Goal: Task Accomplishment & Management: Manage account settings

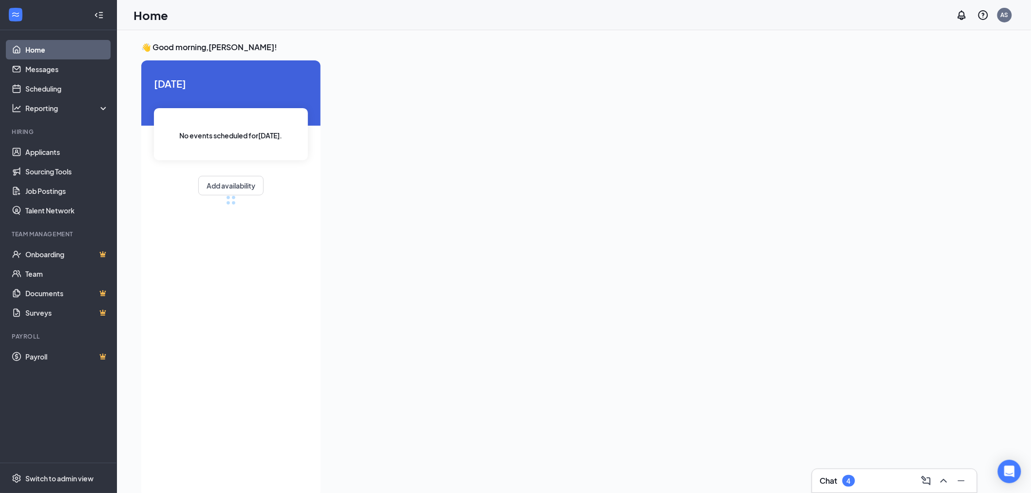
click at [883, 476] on div "Chat 4" at bounding box center [894, 481] width 149 height 16
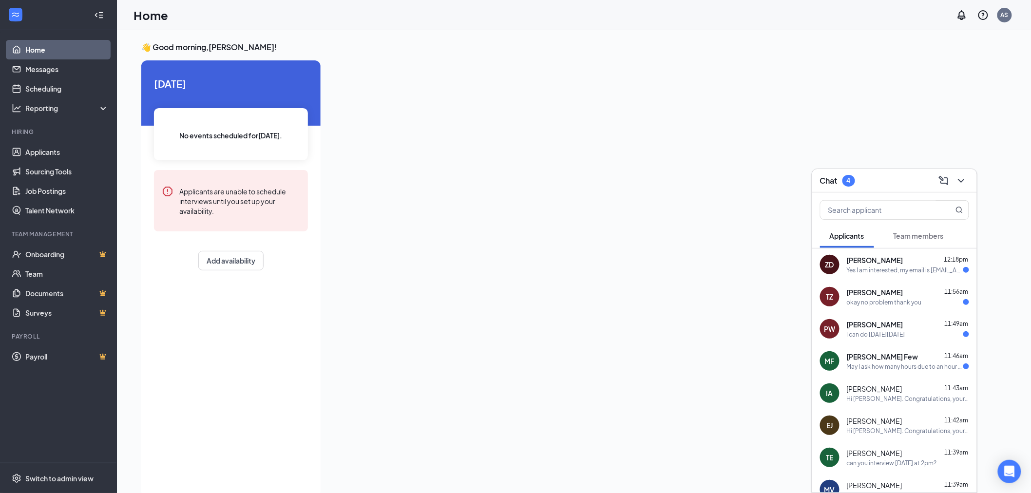
click at [887, 273] on div "Yes I am interested, my email is [EMAIL_ADDRESS][DOMAIN_NAME], thank you for th…" at bounding box center [905, 270] width 116 height 8
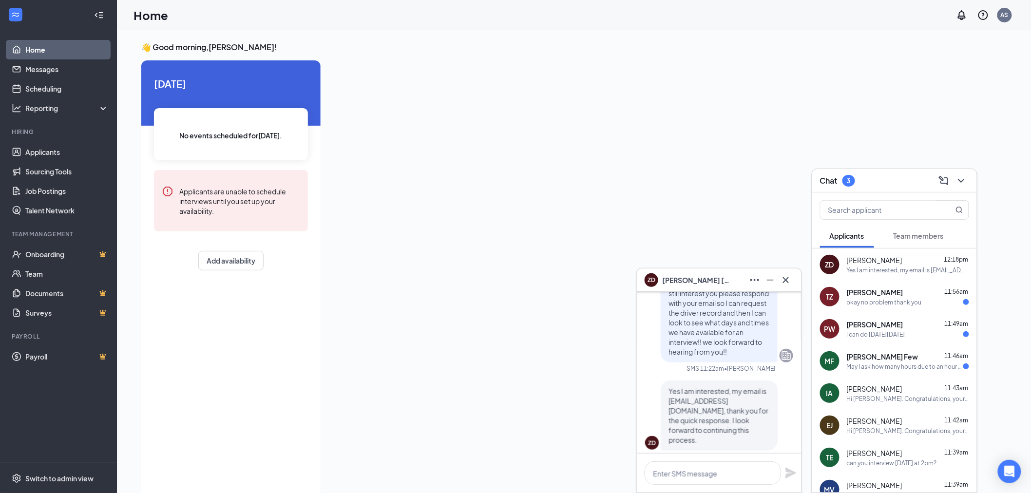
scroll to position [-12, 0]
click at [736, 471] on textarea at bounding box center [713, 472] width 136 height 23
type textarea "can you interview [DATE] at 230pm?"
click at [793, 468] on icon "Plane" at bounding box center [790, 468] width 11 height 11
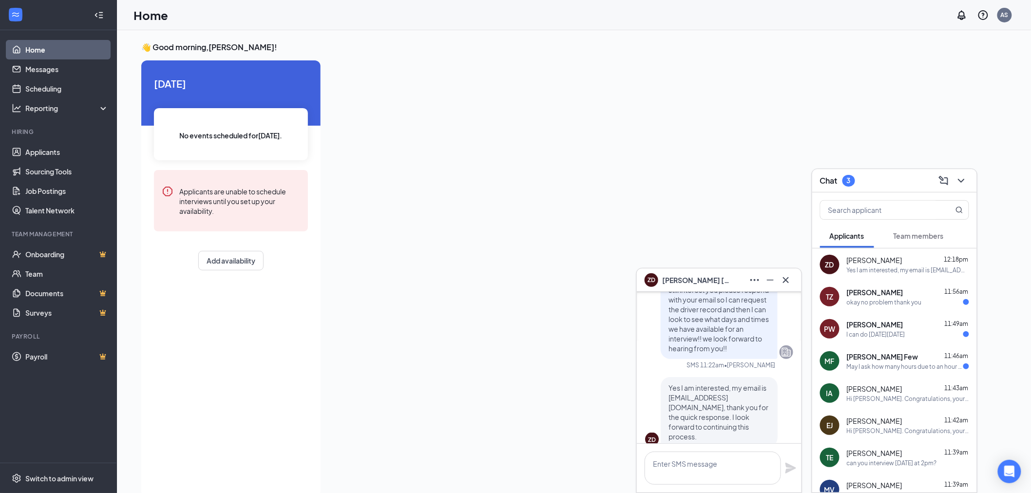
scroll to position [0, 0]
click at [786, 280] on icon "Cross" at bounding box center [786, 280] width 6 height 6
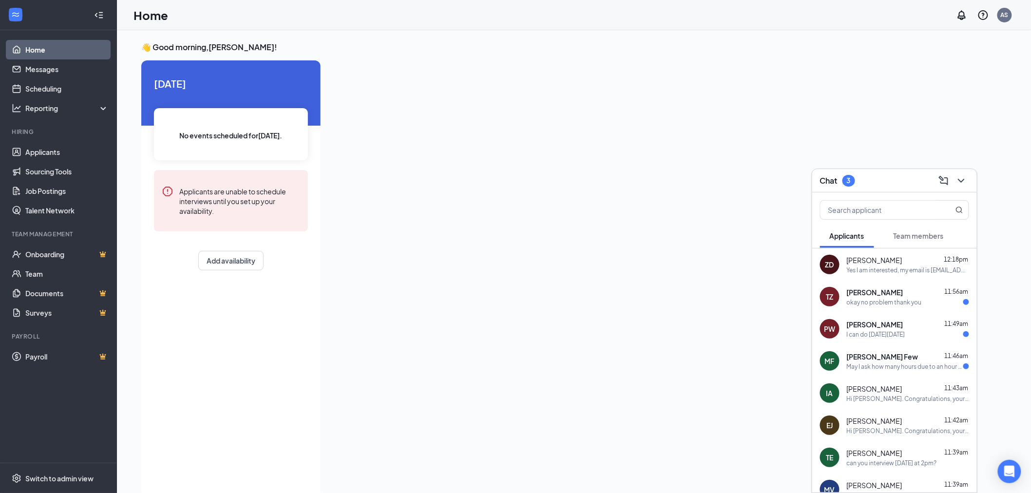
click at [851, 291] on span "[PERSON_NAME]" at bounding box center [875, 292] width 57 height 10
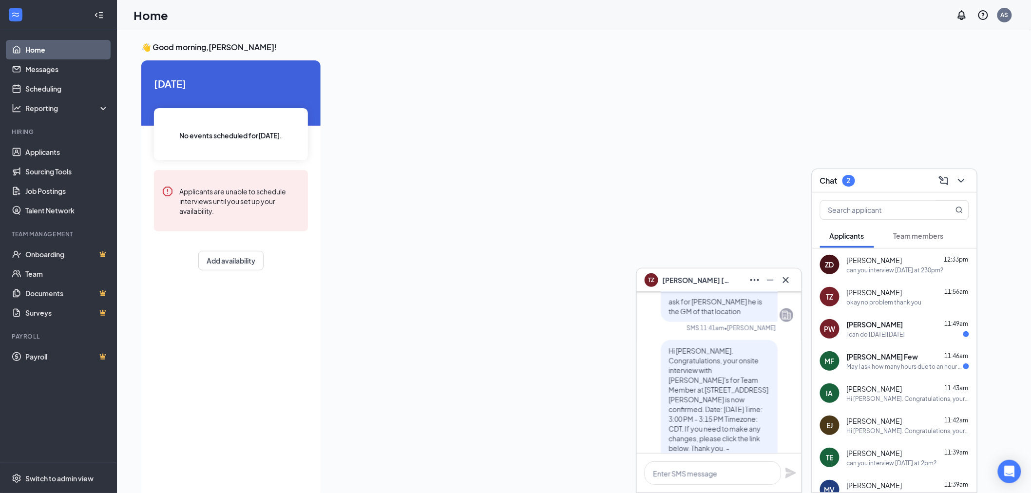
scroll to position [-162, 0]
click at [784, 281] on icon "Cross" at bounding box center [786, 280] width 6 height 6
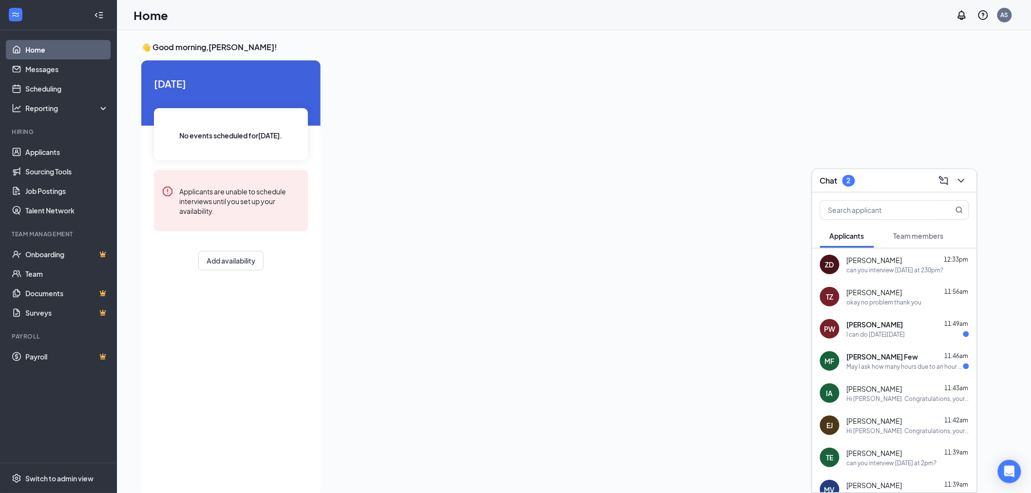
click at [865, 332] on div "I can do [DATE][DATE]" at bounding box center [876, 334] width 58 height 8
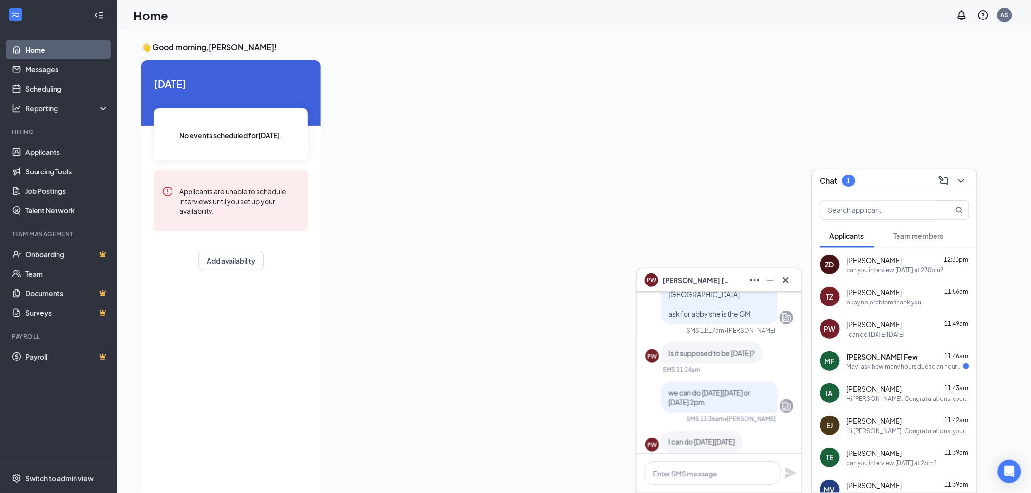
scroll to position [0, 0]
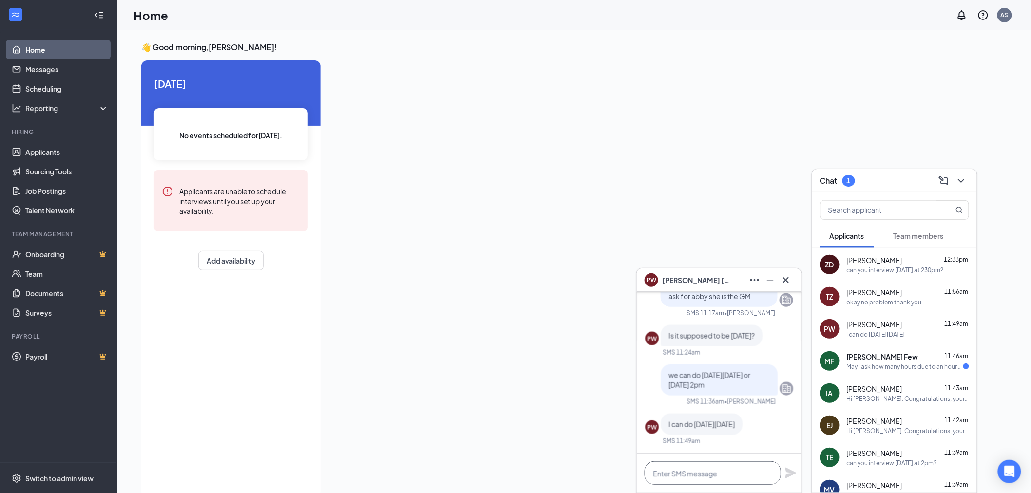
click at [724, 475] on textarea at bounding box center [713, 472] width 136 height 23
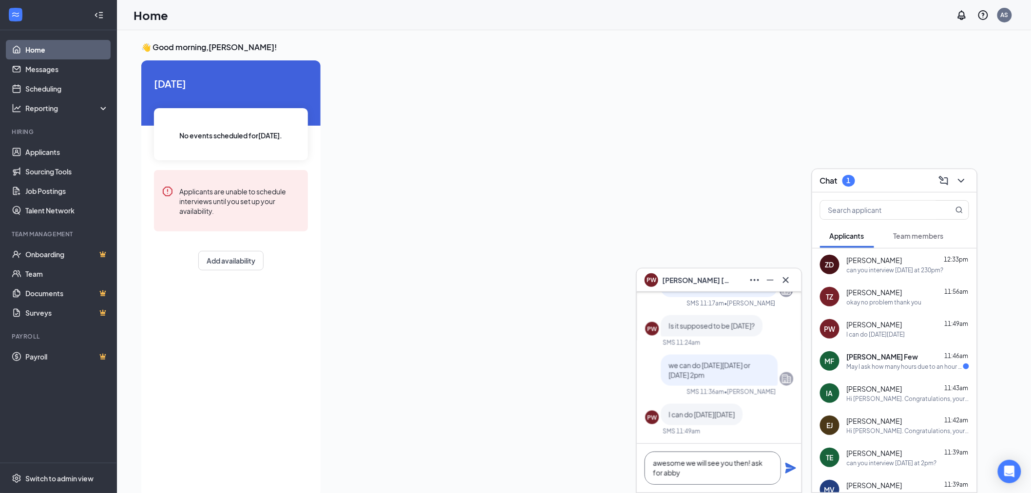
type textarea "awesome we will see you then! ask for abby"
click at [787, 472] on icon "Plane" at bounding box center [790, 468] width 11 height 11
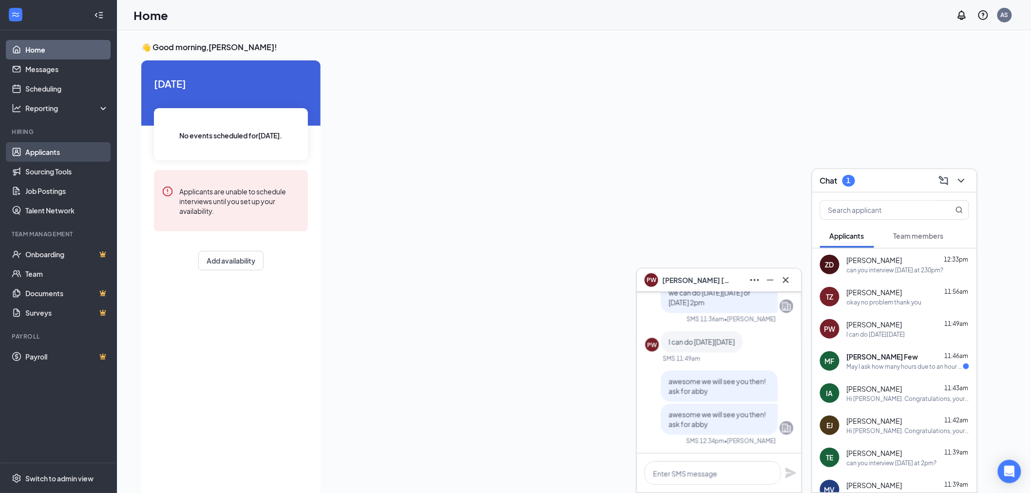
click at [42, 146] on link "Applicants" at bounding box center [66, 151] width 83 height 19
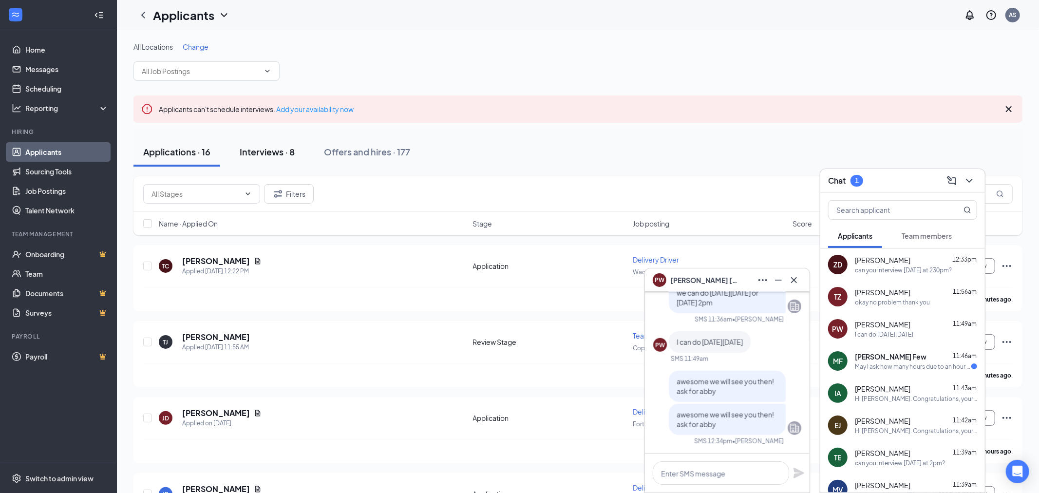
click at [265, 160] on button "Interviews · 8" at bounding box center [267, 151] width 75 height 29
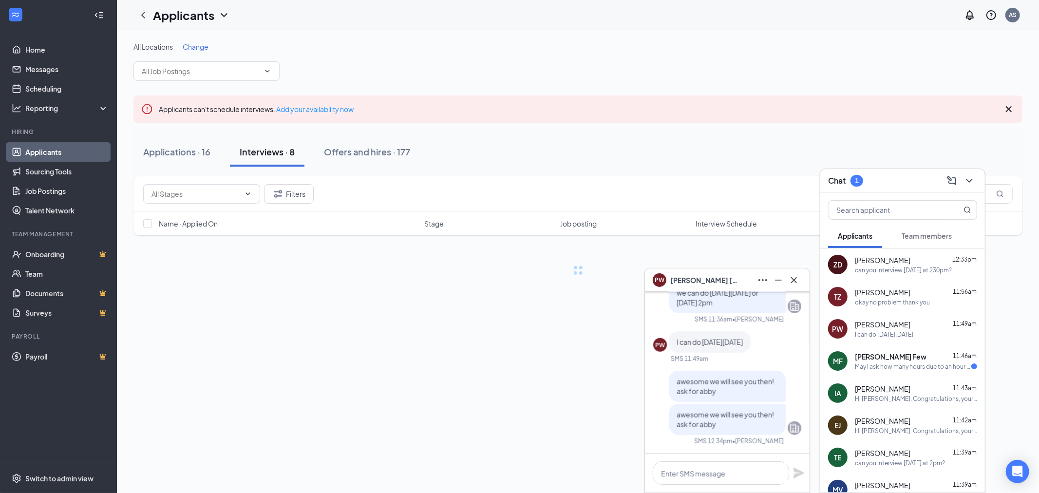
click at [267, 152] on div "Interviews · 8" at bounding box center [267, 152] width 55 height 12
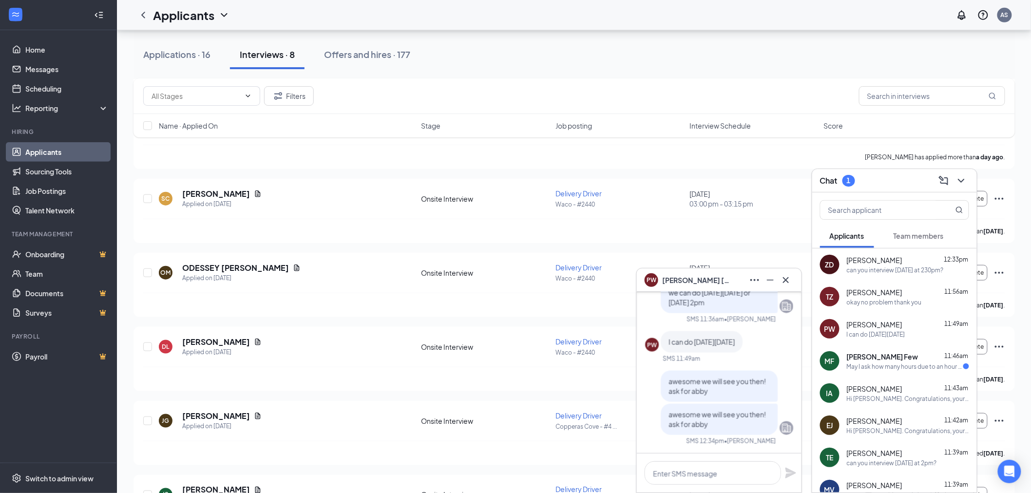
scroll to position [292, 0]
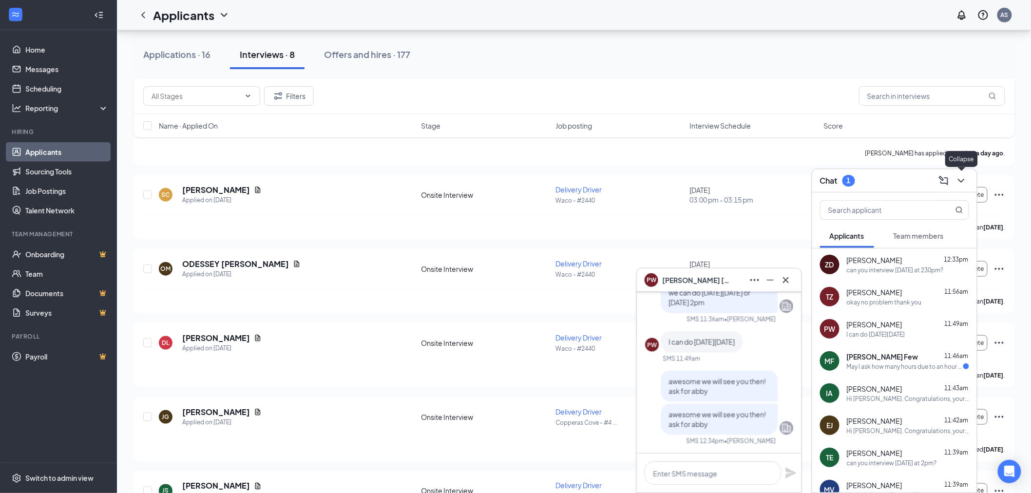
click at [956, 181] on icon "ChevronDown" at bounding box center [961, 181] width 12 height 12
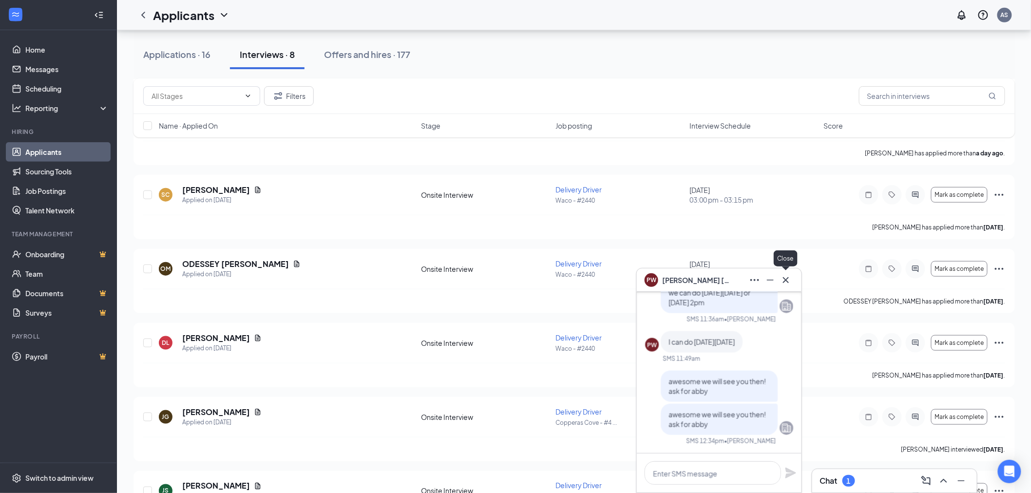
click at [782, 280] on icon "Cross" at bounding box center [786, 280] width 12 height 12
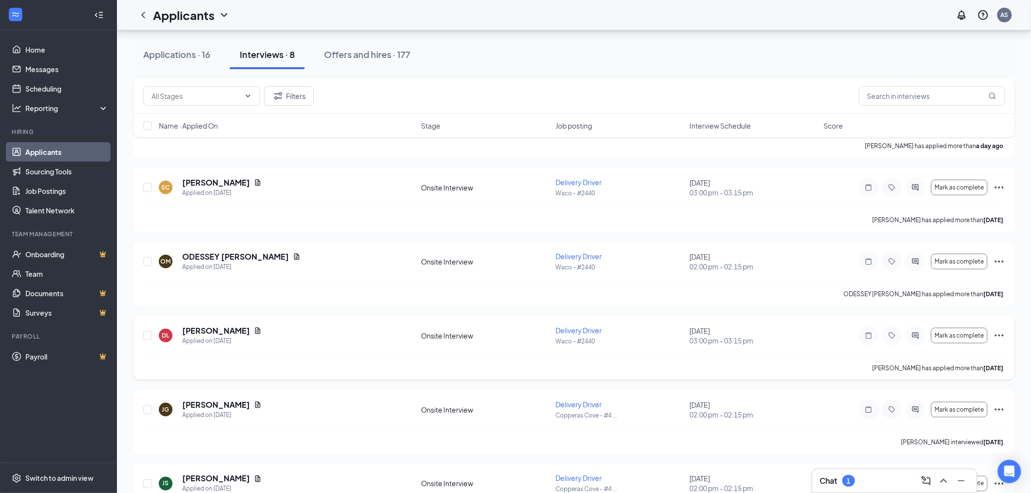
scroll to position [346, 0]
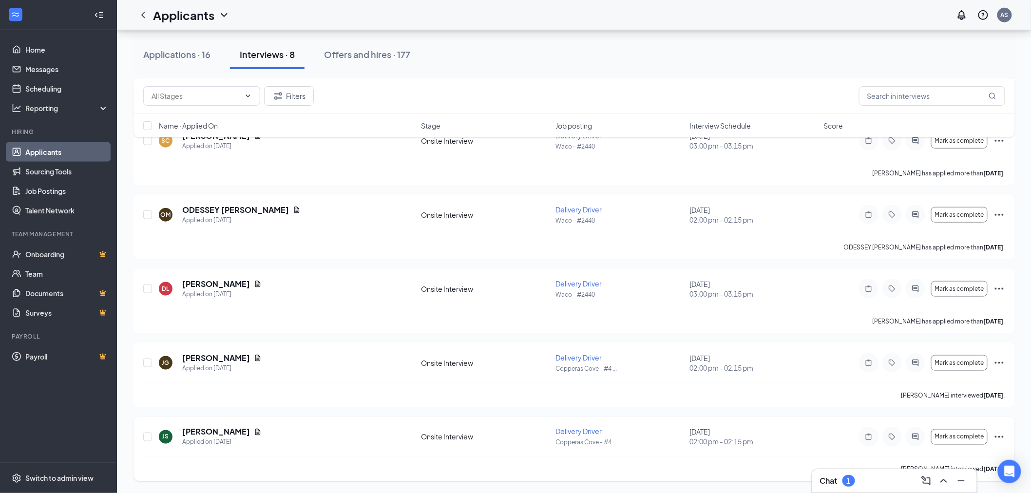
click at [996, 435] on icon "Ellipses" at bounding box center [999, 437] width 12 height 12
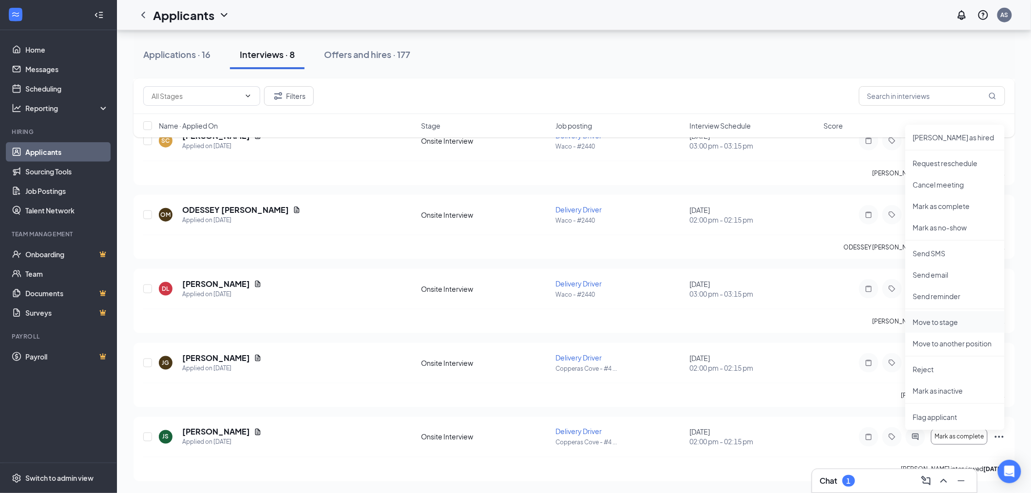
click at [970, 323] on p "Move to stage" at bounding box center [955, 322] width 84 height 10
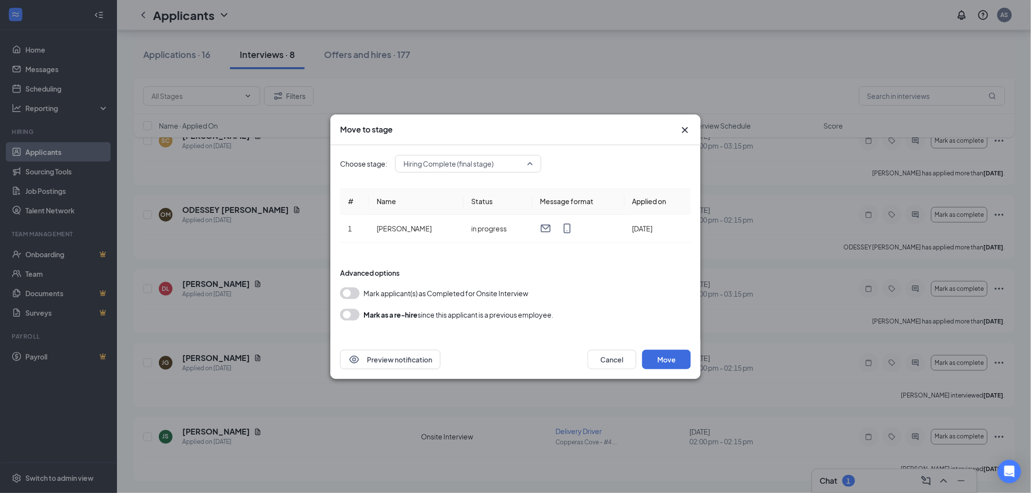
click at [480, 164] on span "Hiring Complete (final stage)" at bounding box center [448, 163] width 90 height 15
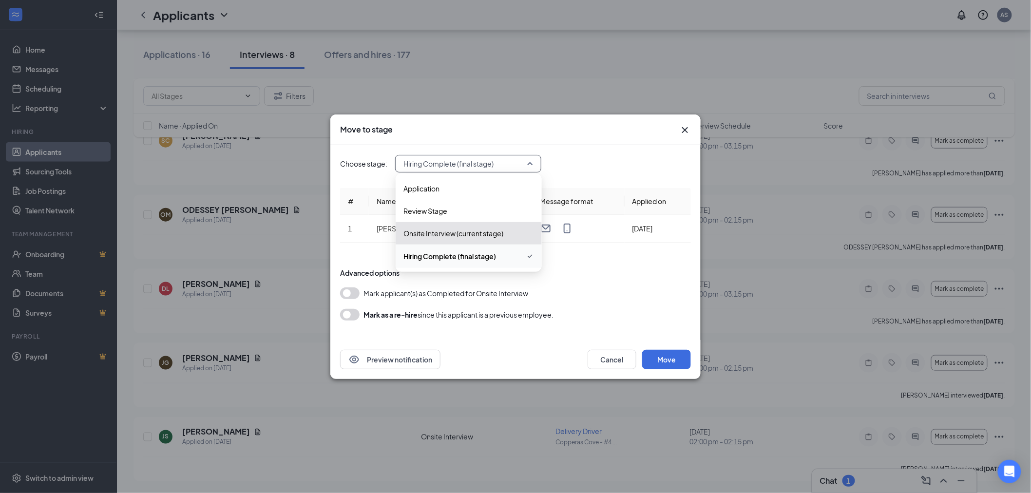
click at [450, 259] on span "Hiring Complete (final stage)" at bounding box center [449, 256] width 93 height 11
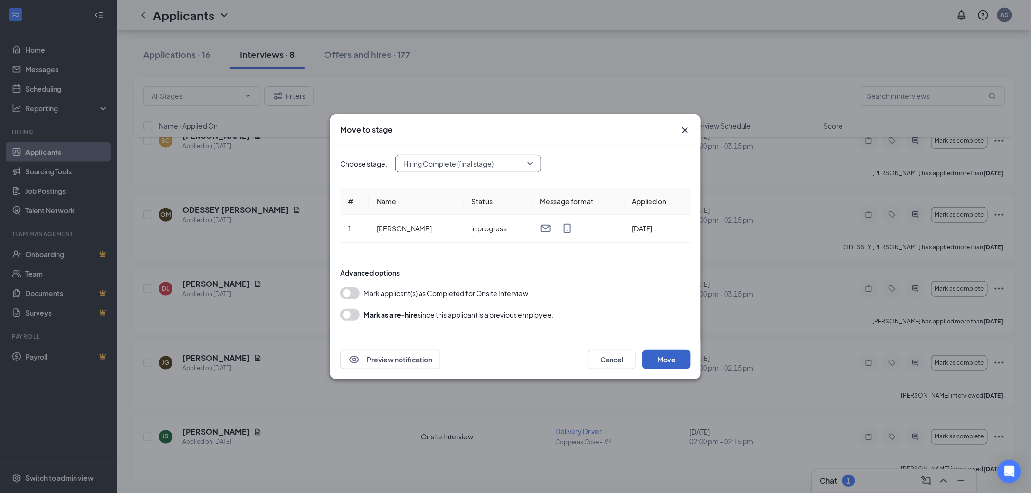
click at [664, 357] on button "Move" at bounding box center [666, 359] width 49 height 19
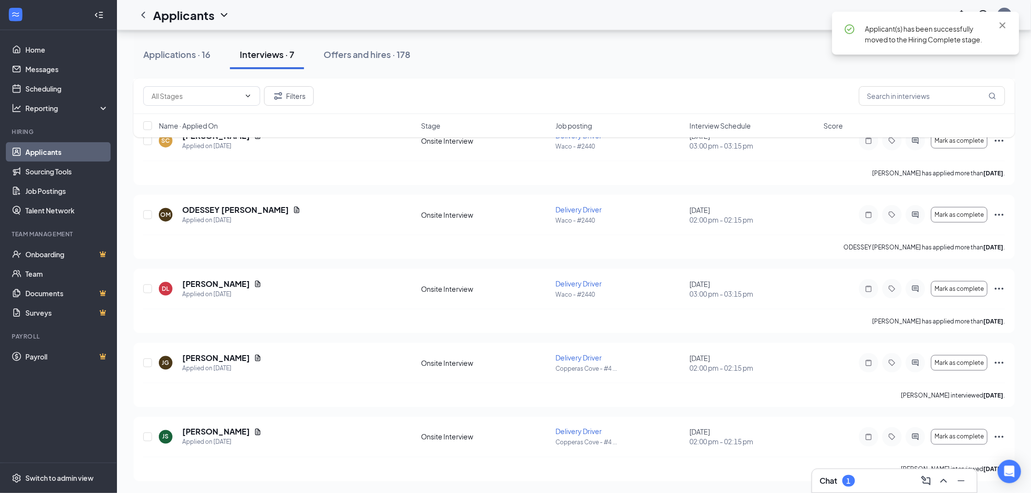
scroll to position [272, 0]
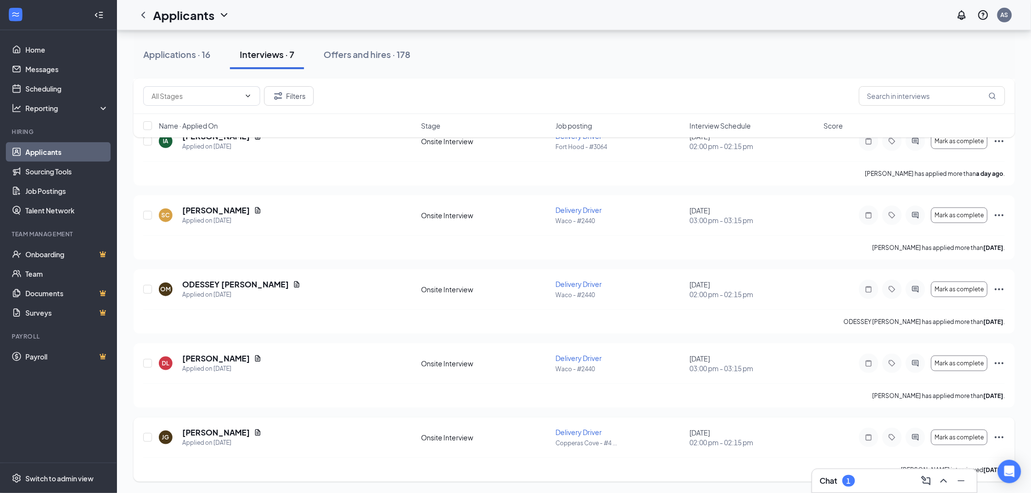
click at [1001, 436] on icon "Ellipses" at bounding box center [999, 438] width 12 height 12
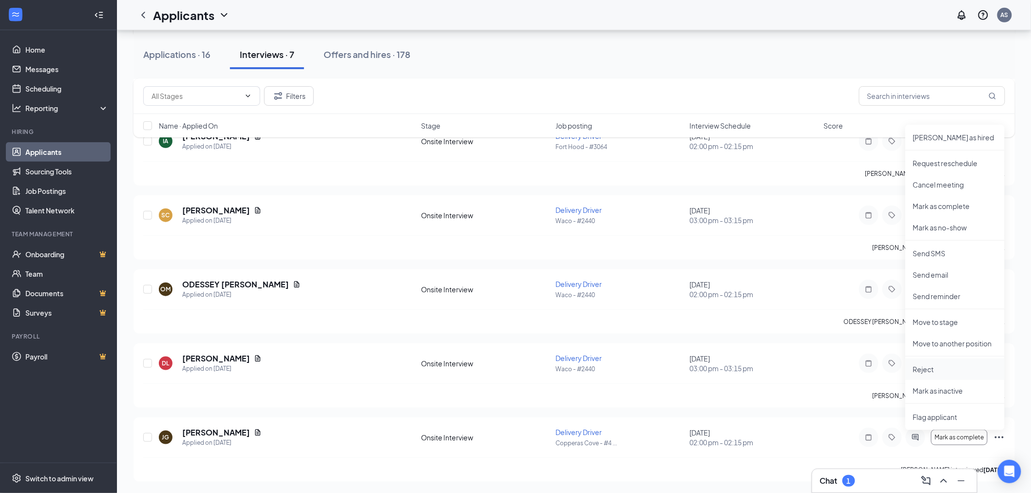
click at [947, 368] on p "Reject" at bounding box center [955, 369] width 84 height 10
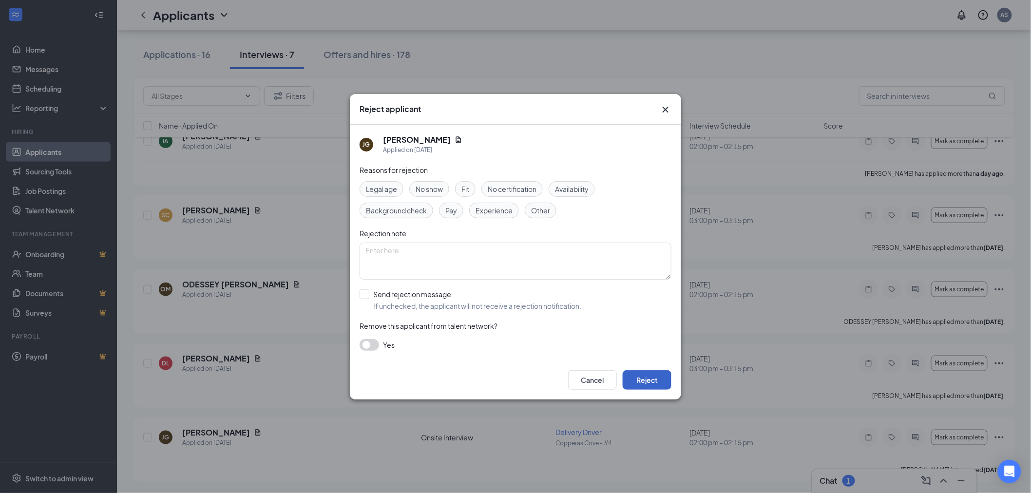
click at [642, 384] on button "Reject" at bounding box center [647, 379] width 49 height 19
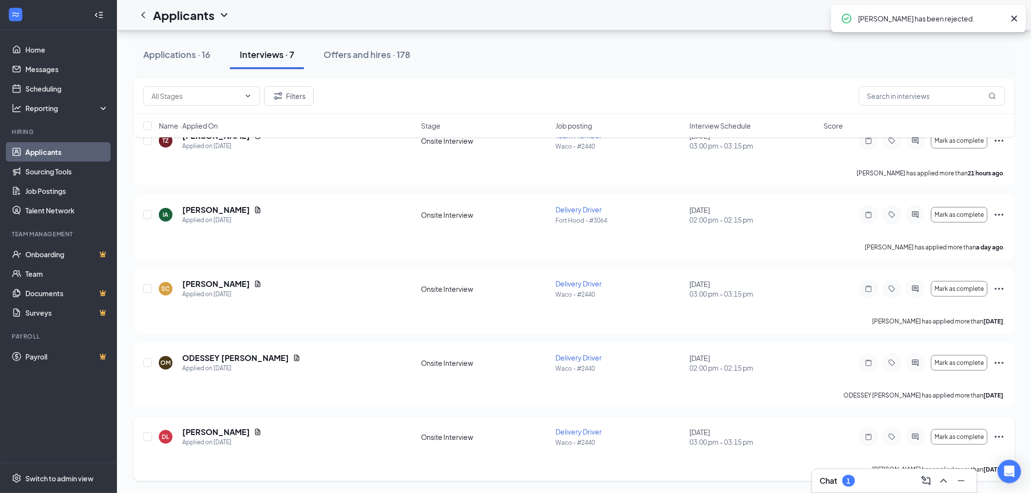
scroll to position [198, 0]
click at [164, 41] on button "Applications · 16" at bounding box center [176, 54] width 87 height 29
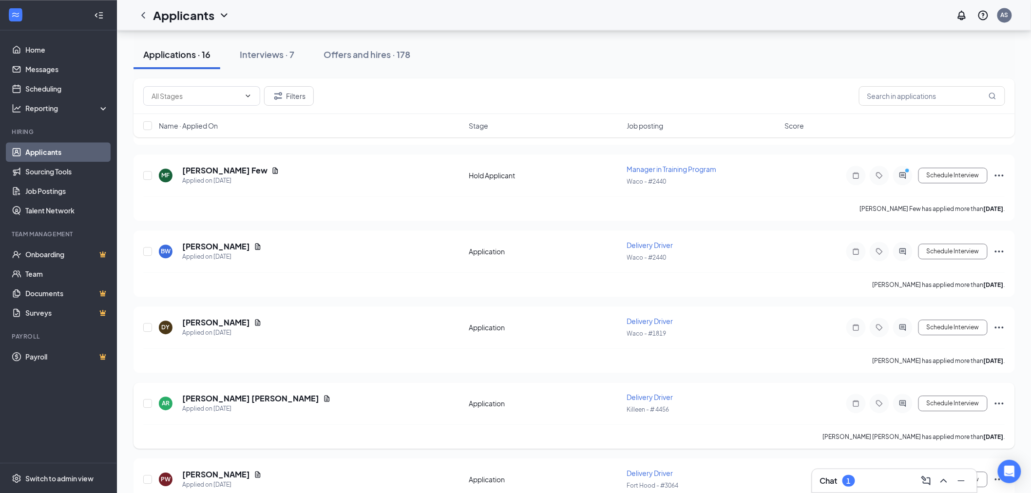
scroll to position [963, 0]
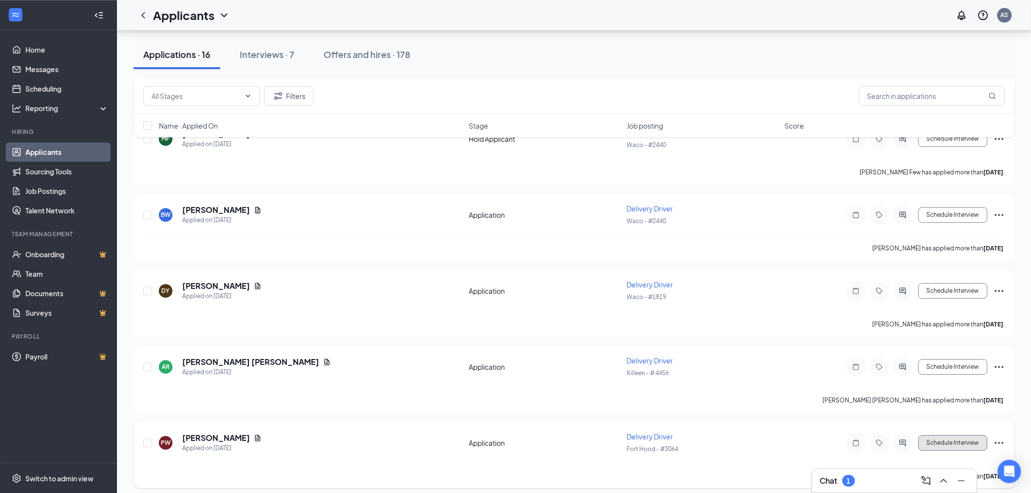
click at [944, 437] on button "Schedule Interview" at bounding box center [952, 443] width 69 height 16
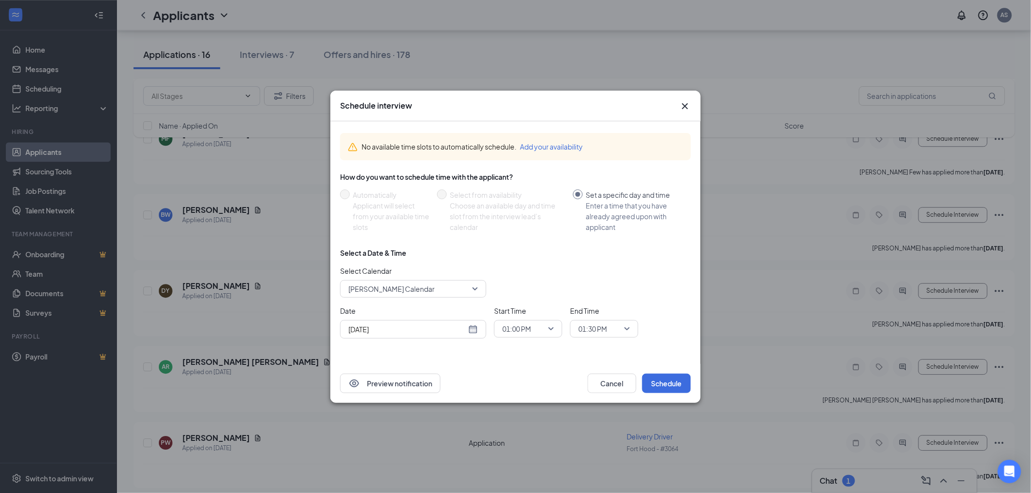
click at [425, 288] on span "[PERSON_NAME] Calendar" at bounding box center [408, 289] width 121 height 15
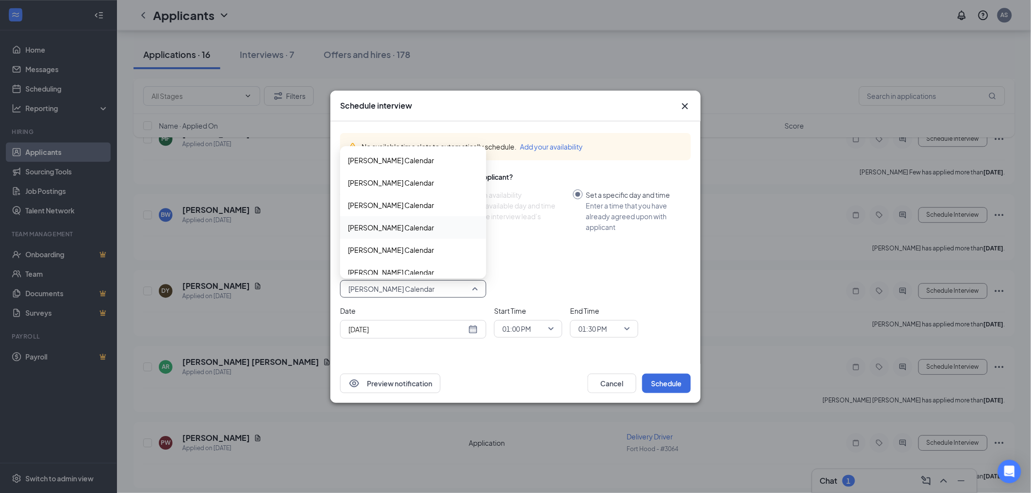
scroll to position [0, 0]
click at [389, 206] on span "[PERSON_NAME] Calendar" at bounding box center [391, 206] width 86 height 11
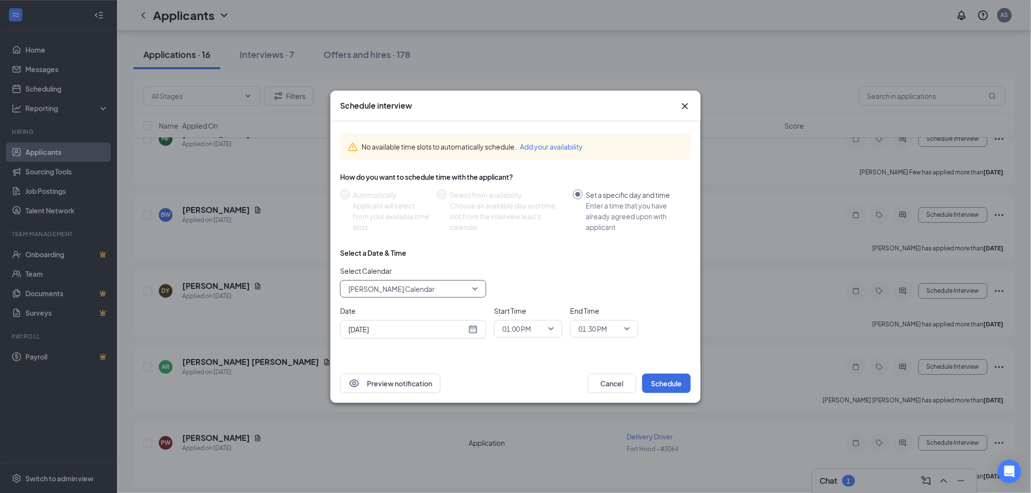
click at [474, 332] on div "[DATE]" at bounding box center [413, 329] width 130 height 11
type input "[DATE]"
click at [427, 289] on div "28" at bounding box center [425, 292] width 12 height 12
click at [548, 332] on span "01:00 PM" at bounding box center [528, 329] width 52 height 15
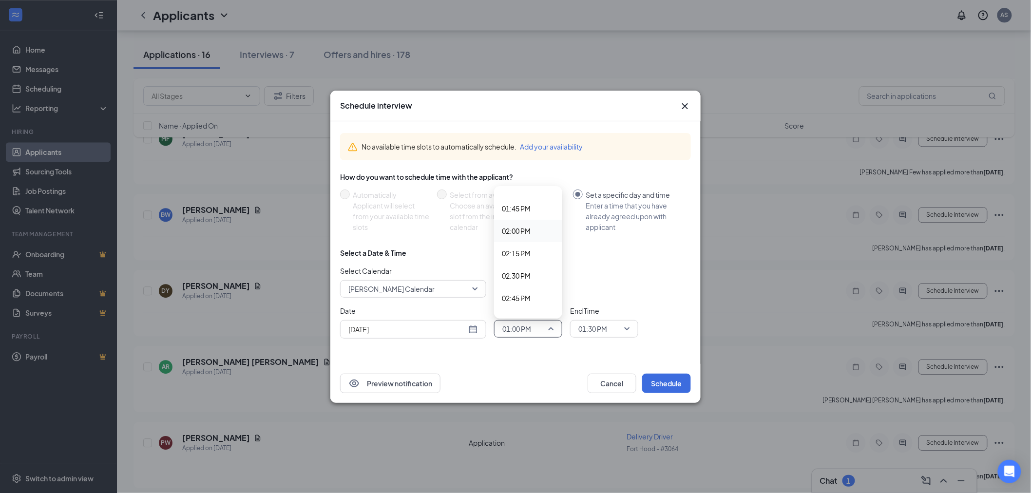
click at [520, 231] on span "02:00 PM" at bounding box center [516, 231] width 29 height 11
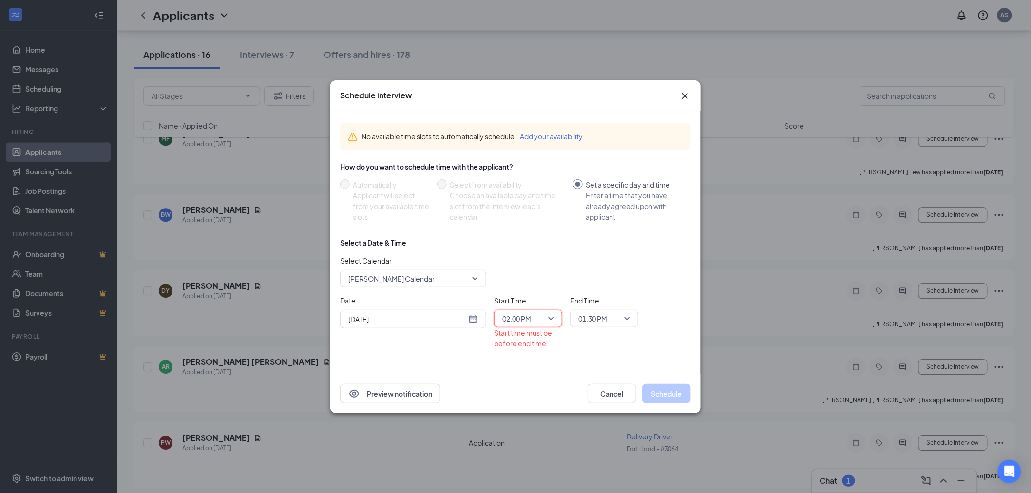
click at [626, 320] on span "01:30 PM" at bounding box center [604, 318] width 52 height 15
click at [599, 251] on span "02:15 PM" at bounding box center [592, 252] width 29 height 11
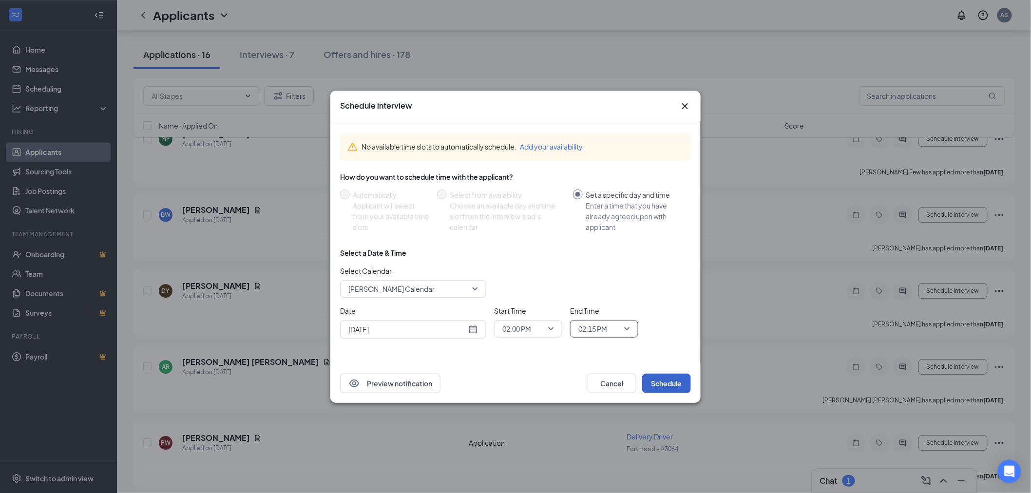
click at [660, 383] on button "Schedule" at bounding box center [666, 383] width 49 height 19
click at [665, 383] on button "Schedule" at bounding box center [666, 383] width 49 height 19
click at [690, 380] on button "Schedule" at bounding box center [666, 383] width 49 height 19
click at [533, 332] on span "02:00 PM" at bounding box center [523, 329] width 43 height 15
click at [532, 252] on span "02:15 PM" at bounding box center [528, 253] width 53 height 11
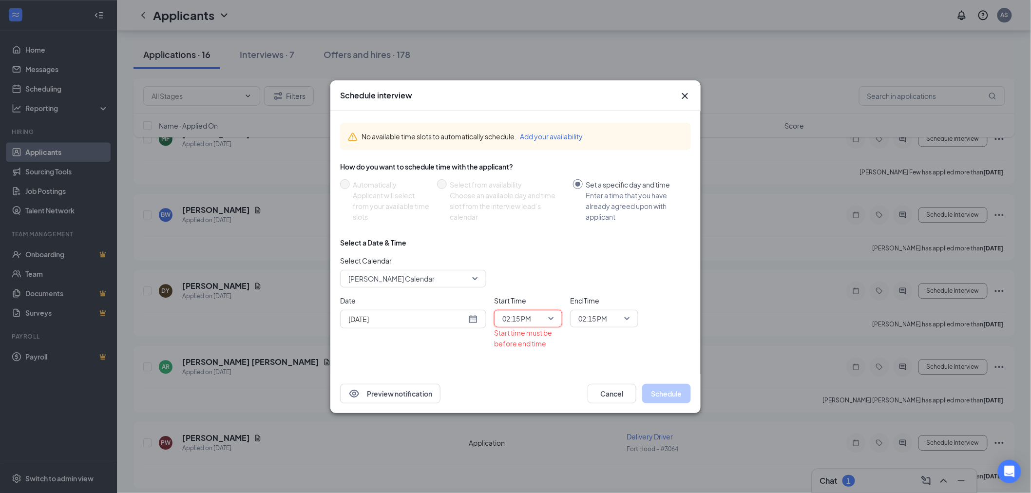
click at [622, 320] on span "02:15 PM" at bounding box center [604, 318] width 52 height 15
click at [616, 268] on div "02:30 PM" at bounding box center [604, 275] width 68 height 22
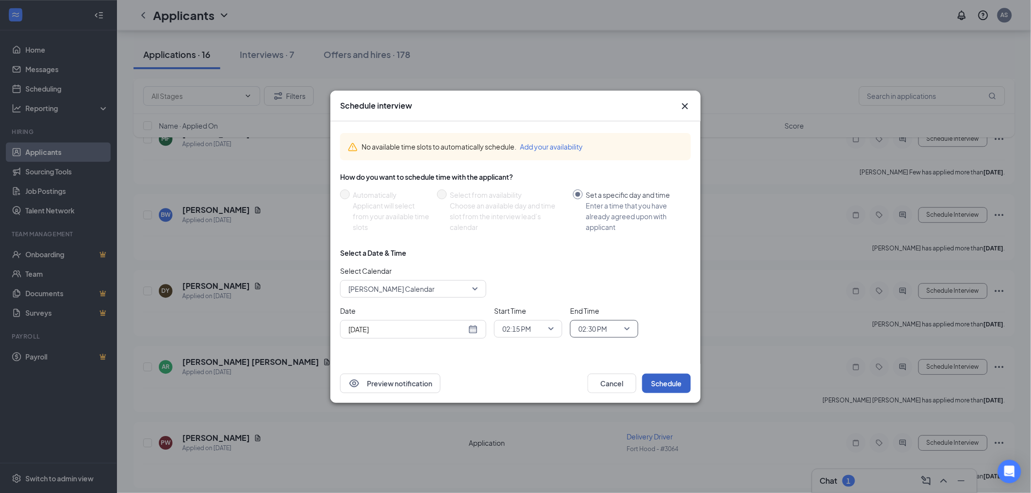
click at [670, 385] on button "Schedule" at bounding box center [666, 383] width 49 height 19
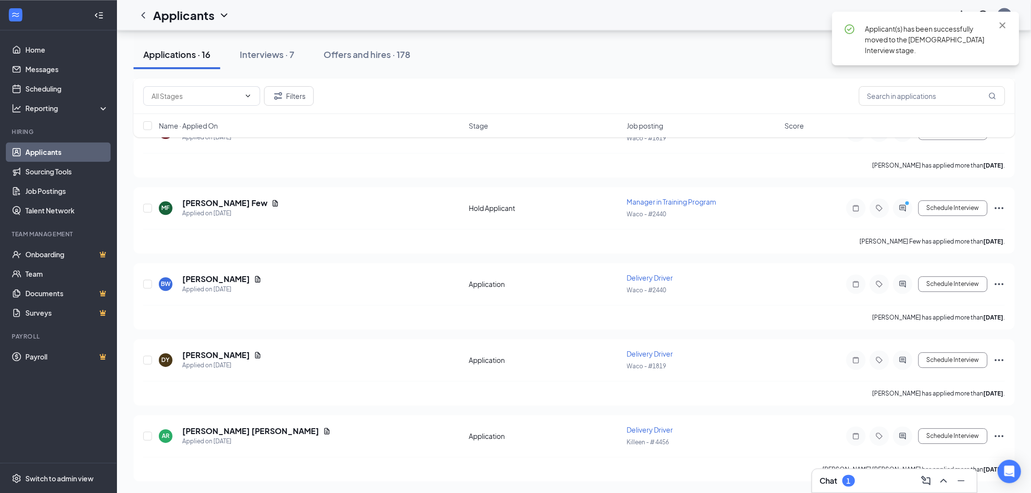
scroll to position [888, 0]
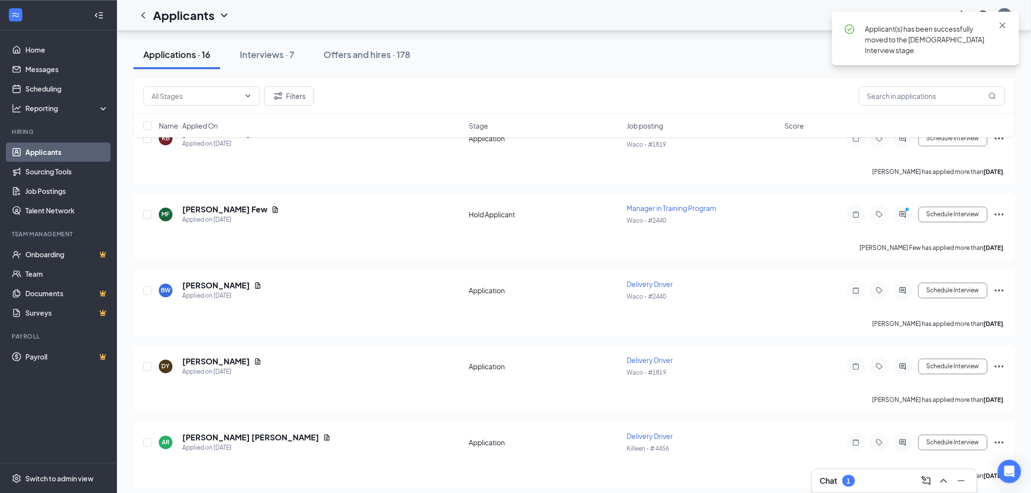
click at [860, 483] on div "Chat 1" at bounding box center [894, 481] width 149 height 16
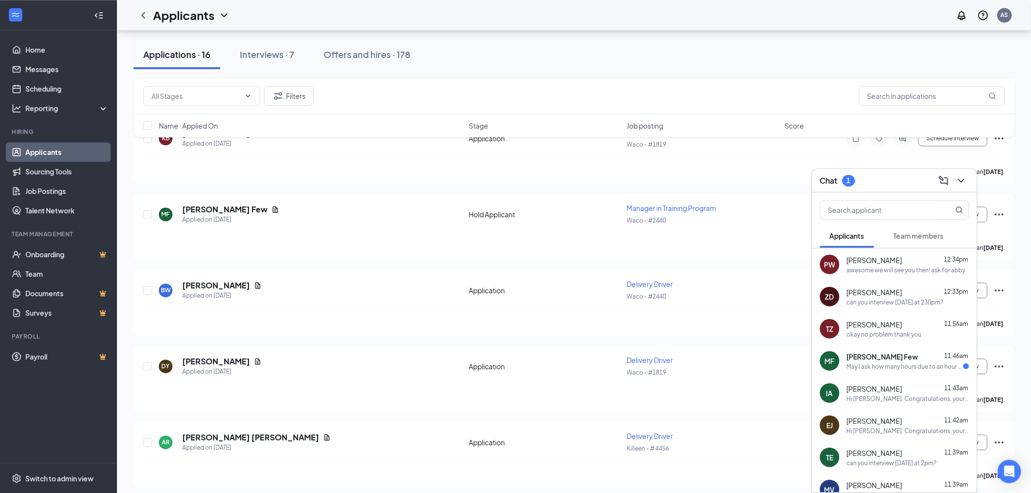
click at [886, 359] on span "[PERSON_NAME] Few" at bounding box center [883, 357] width 72 height 10
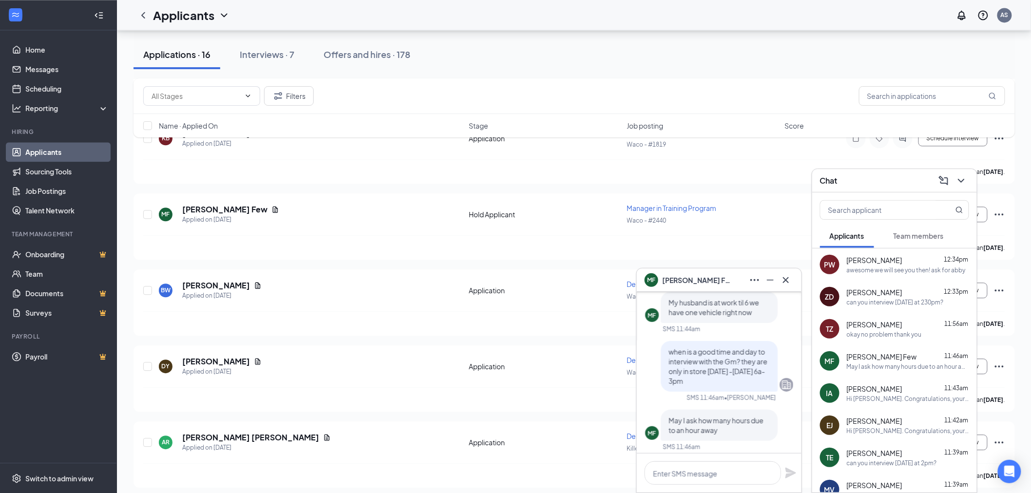
scroll to position [0, 0]
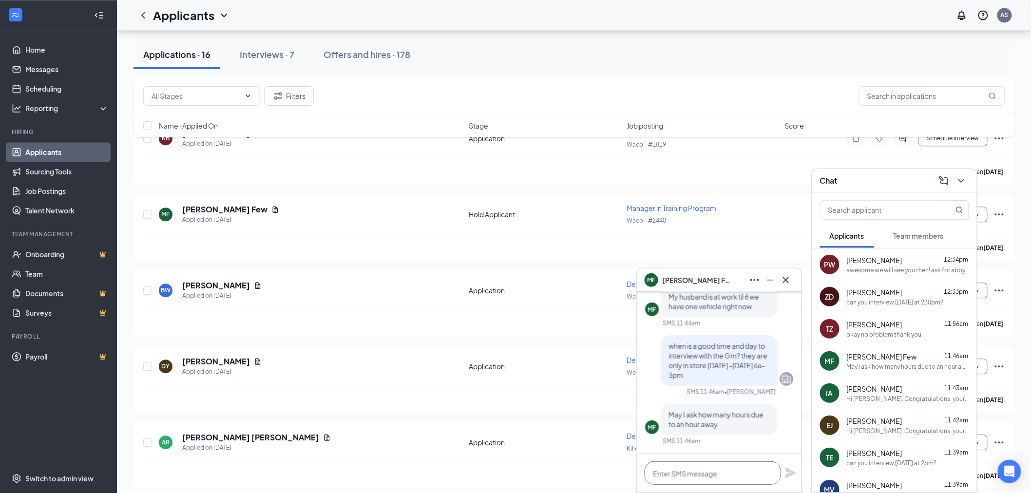
click at [701, 477] on textarea at bounding box center [713, 472] width 136 height 23
type textarea "h"
type textarea "how many hours for what?"
click at [796, 475] on icon "Plane" at bounding box center [791, 473] width 12 height 12
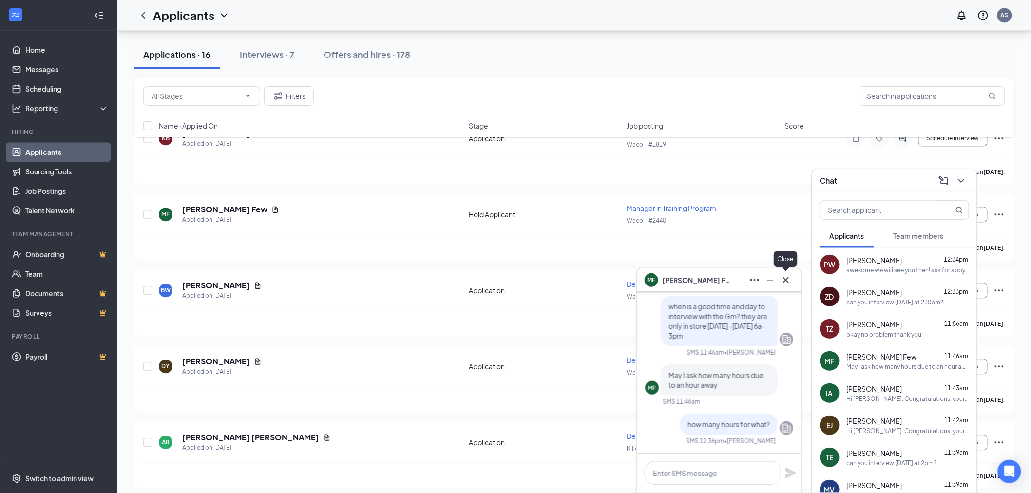
click at [788, 285] on icon "Cross" at bounding box center [786, 280] width 12 height 12
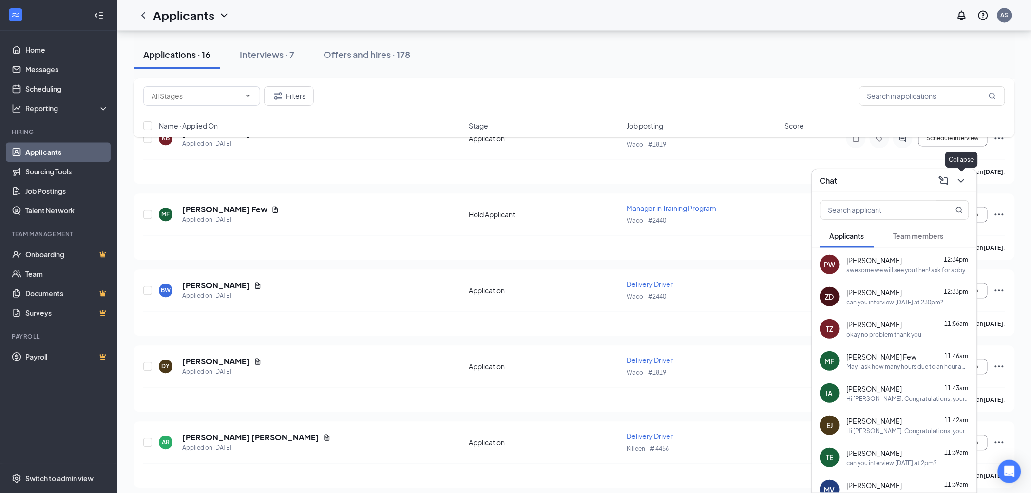
click at [959, 181] on icon "ChevronDown" at bounding box center [961, 181] width 12 height 12
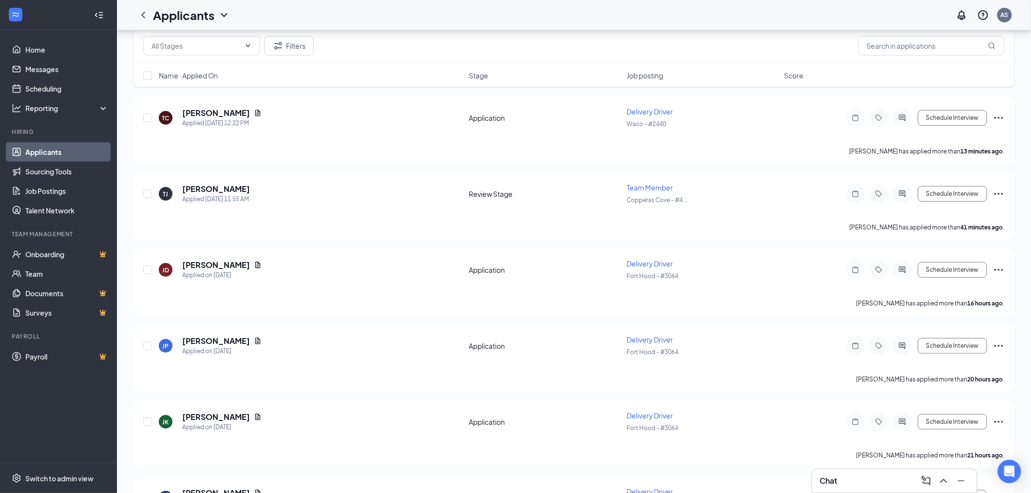
scroll to position [21, 0]
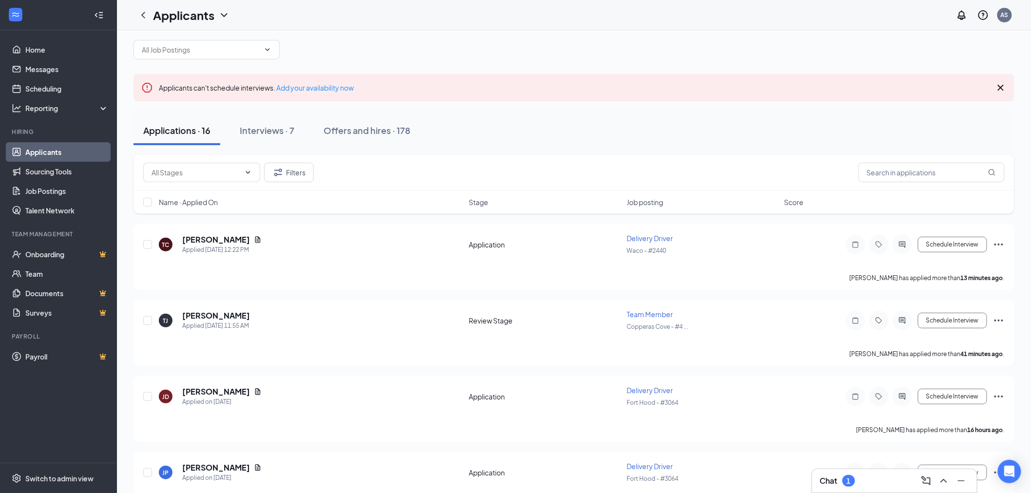
click at [882, 481] on div "Chat 1" at bounding box center [894, 481] width 149 height 16
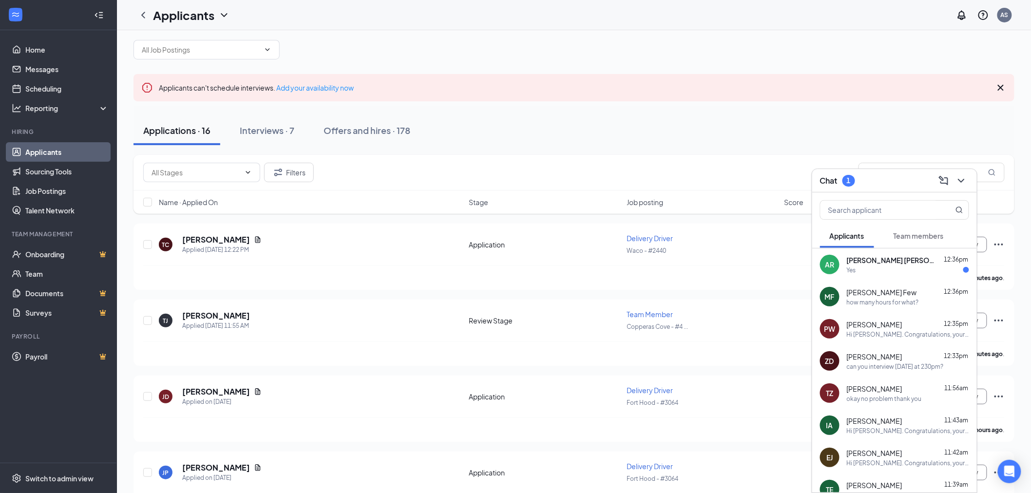
click at [863, 262] on span "[PERSON_NAME] [PERSON_NAME]" at bounding box center [891, 260] width 88 height 10
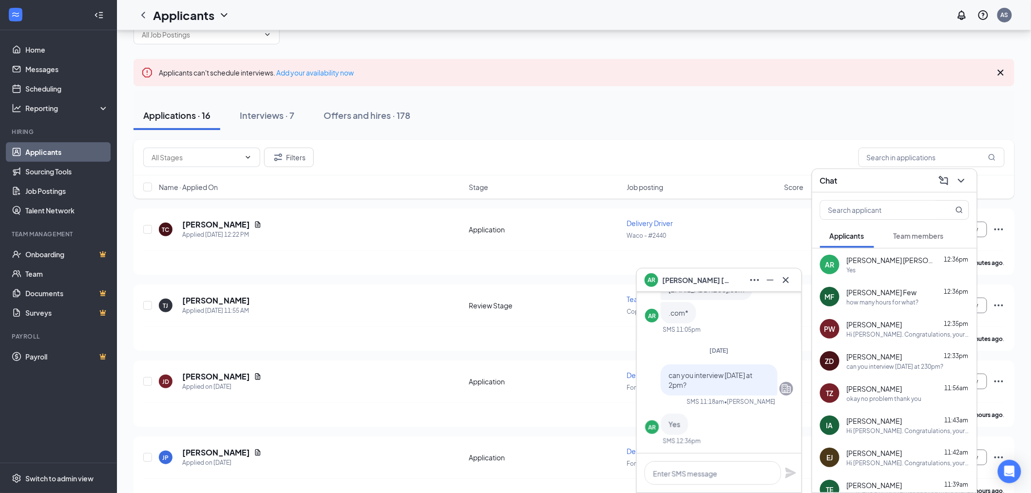
scroll to position [54, 0]
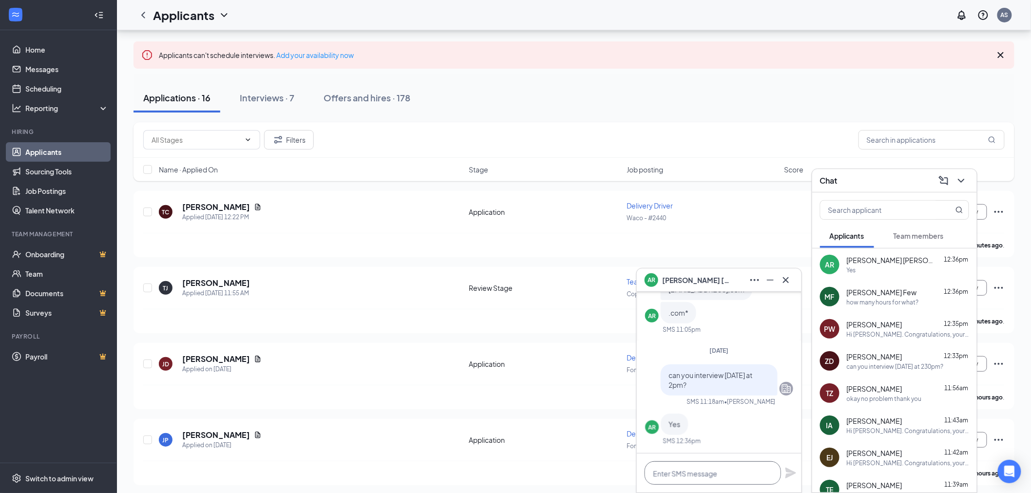
click at [748, 474] on textarea at bounding box center [713, 472] width 136 height 23
click at [763, 470] on textarea "awesome, we will see you then! [STREET_ADDRESS]" at bounding box center [713, 468] width 136 height 33
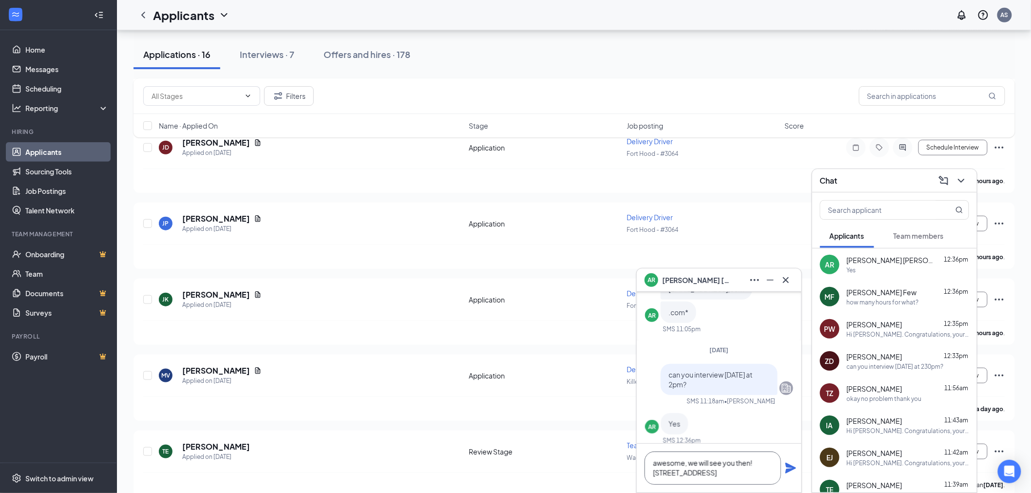
scroll to position [-19, 0]
type textarea "awesome, we will see you then! [STREET_ADDRESS] ask for [GEOGRAPHIC_DATA]"
click at [790, 465] on icon "Plane" at bounding box center [790, 463] width 11 height 11
click at [782, 278] on icon "Cross" at bounding box center [786, 280] width 12 height 12
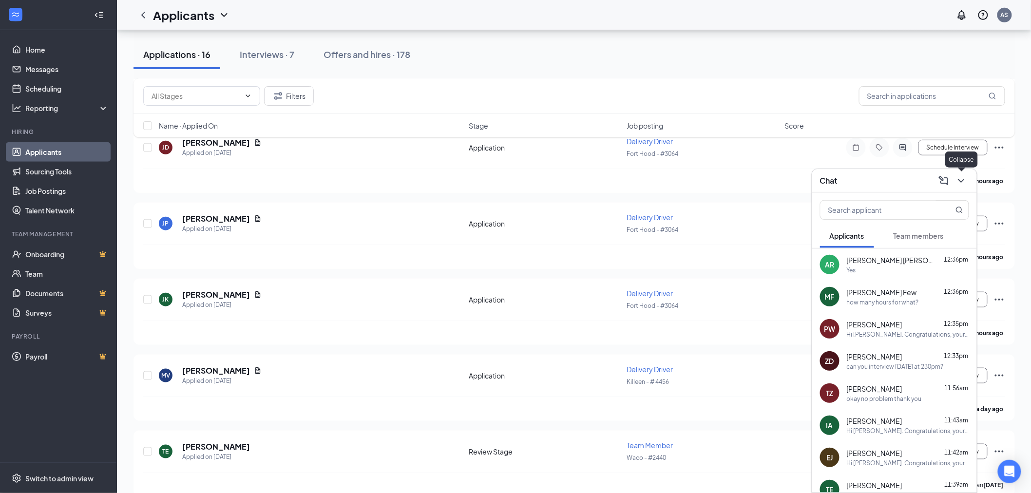
click at [963, 182] on icon "ChevronDown" at bounding box center [961, 181] width 12 height 12
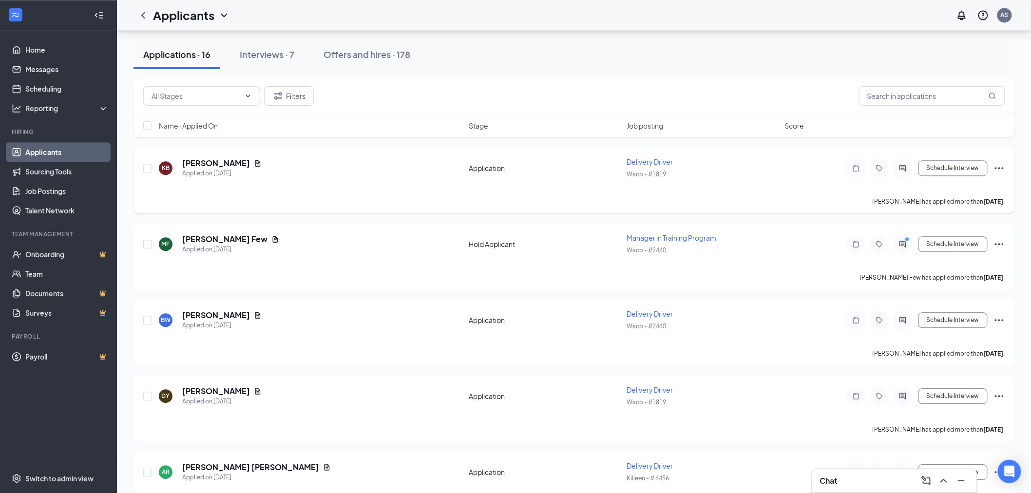
scroll to position [888, 0]
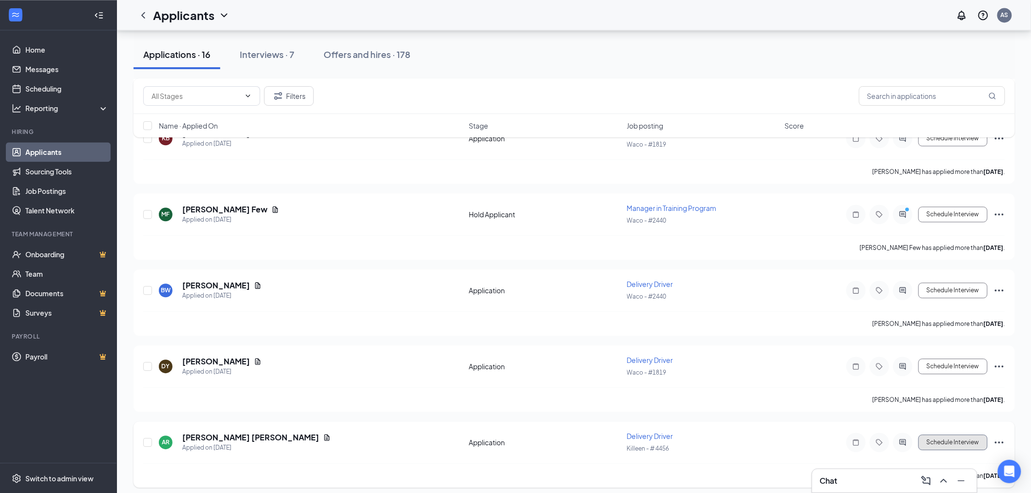
click at [939, 435] on button "Schedule Interview" at bounding box center [952, 443] width 69 height 16
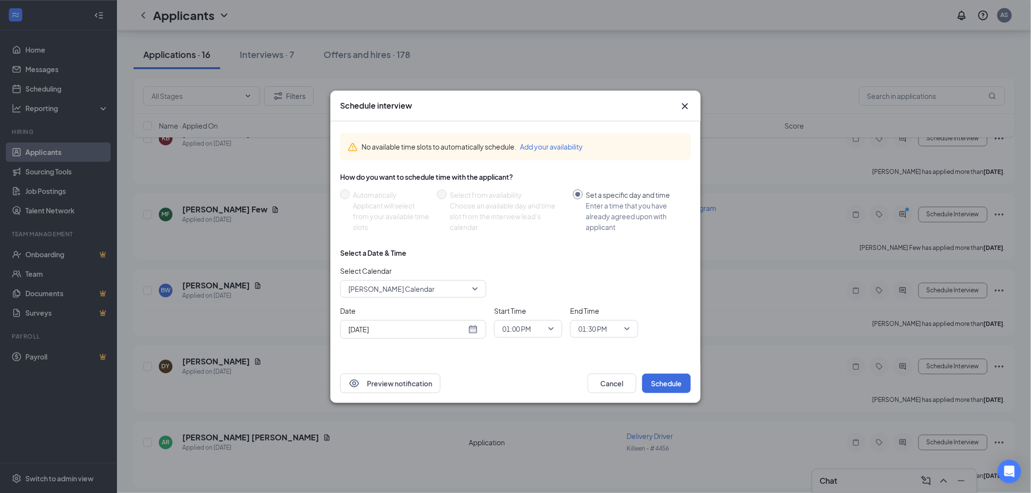
click at [470, 287] on span "[PERSON_NAME] Calendar" at bounding box center [413, 289] width 130 height 15
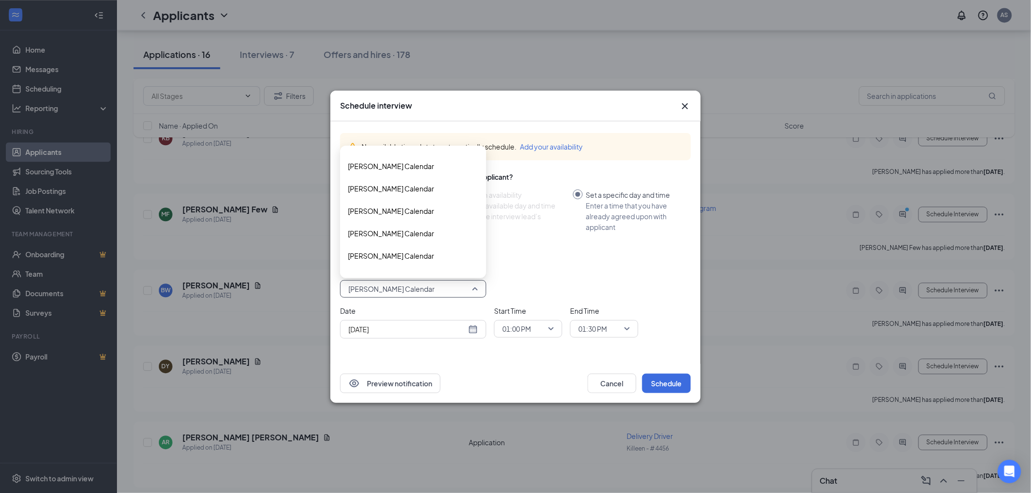
scroll to position [2590, 0]
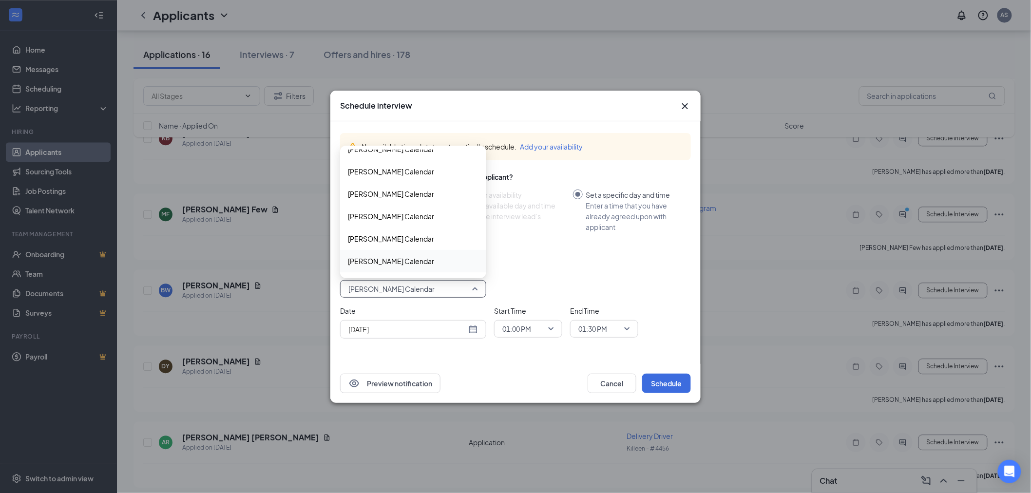
click at [404, 259] on span "[PERSON_NAME] Calendar" at bounding box center [391, 261] width 86 height 11
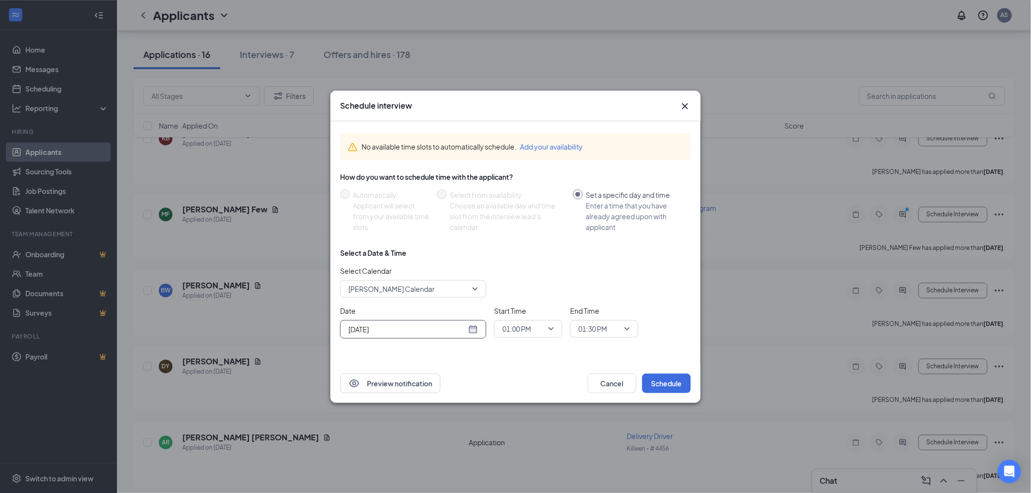
click at [474, 328] on div "[DATE]" at bounding box center [413, 329] width 130 height 11
type input "[DATE]"
click at [428, 291] on div "28" at bounding box center [425, 292] width 12 height 12
click at [554, 332] on div "01:00 PM" at bounding box center [528, 329] width 68 height 18
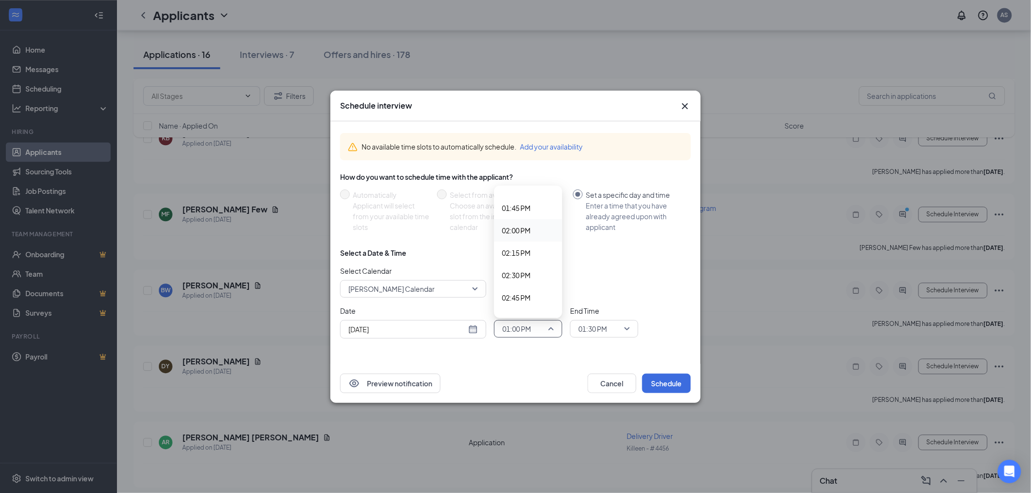
click at [532, 225] on span "02:00 PM" at bounding box center [528, 230] width 53 height 11
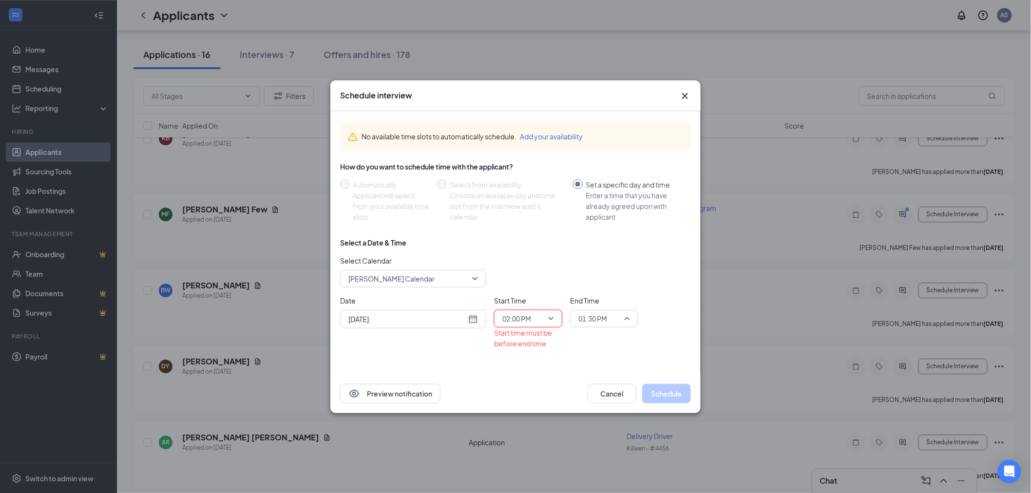
click at [626, 319] on span "01:30 PM" at bounding box center [604, 318] width 52 height 15
click at [602, 251] on span "02:15 PM" at bounding box center [592, 252] width 29 height 11
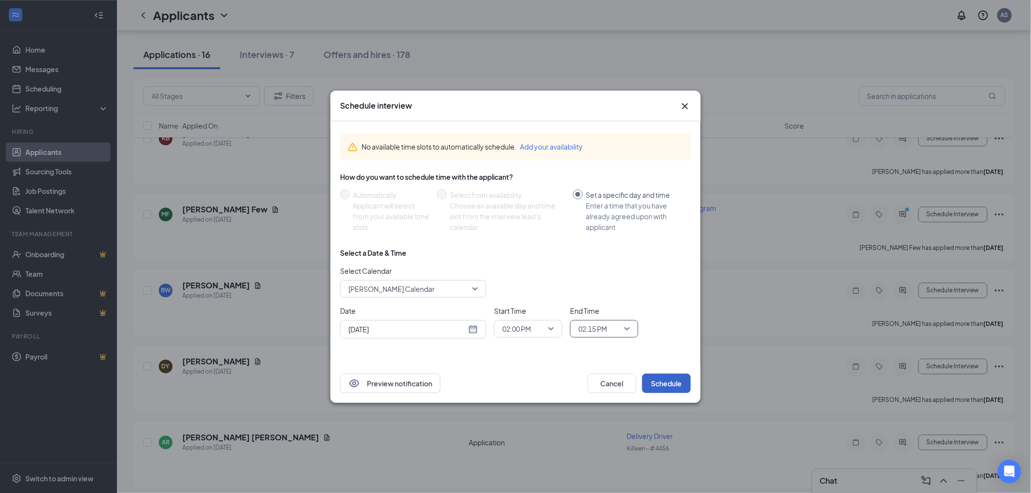
click at [675, 385] on button "Schedule" at bounding box center [666, 383] width 49 height 19
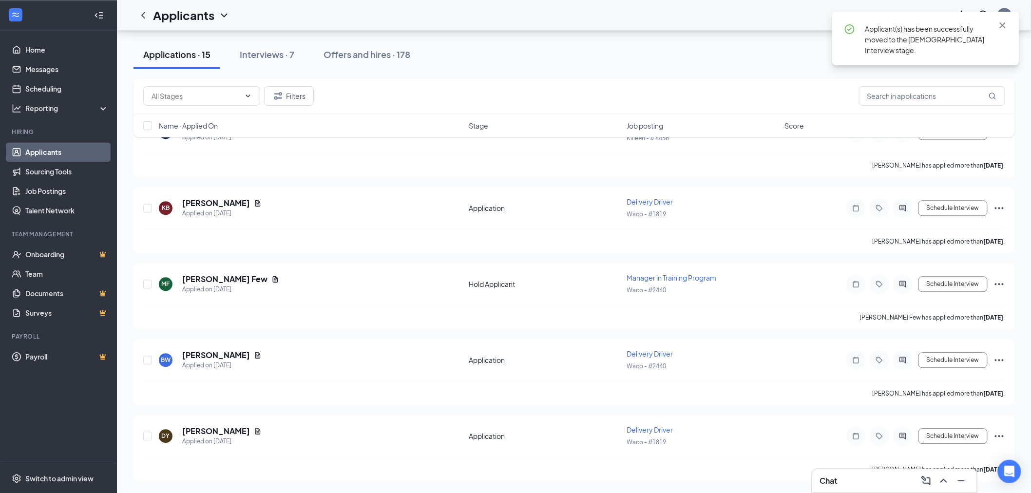
scroll to position [812, 0]
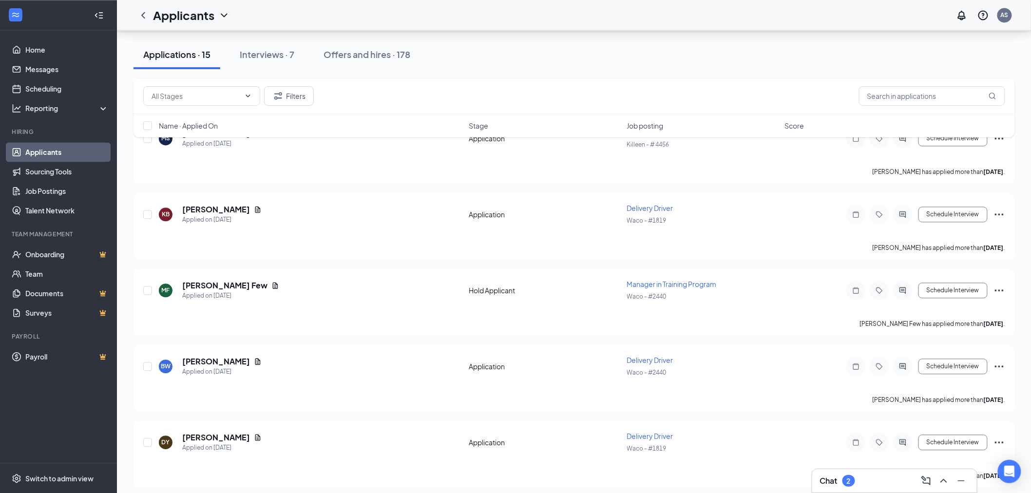
drag, startPoint x: 838, startPoint y: 490, endPoint x: 840, endPoint y: 484, distance: 6.8
click at [839, 489] on div "Chat 2" at bounding box center [894, 480] width 165 height 23
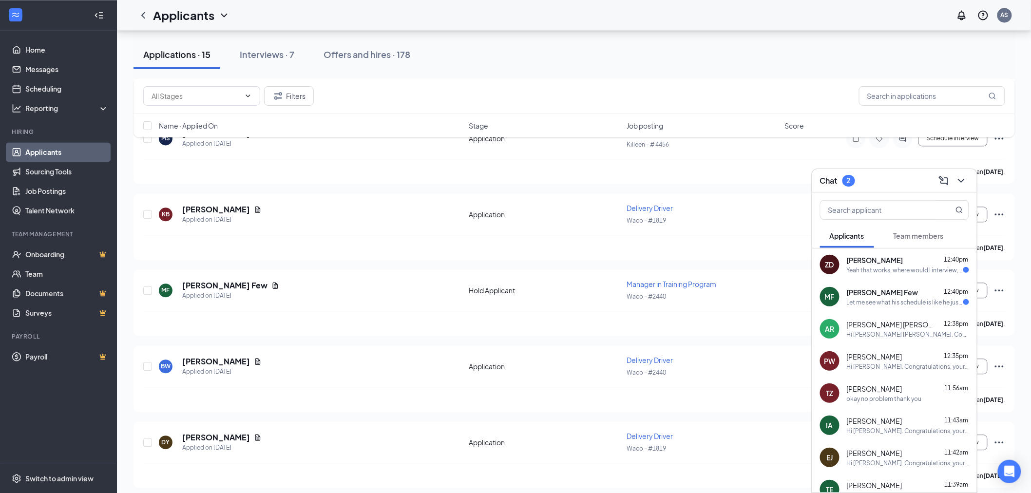
click at [902, 274] on div "ZD [PERSON_NAME] 12:40pm Yeah that works, where would I interview, in the shop?" at bounding box center [894, 264] width 165 height 32
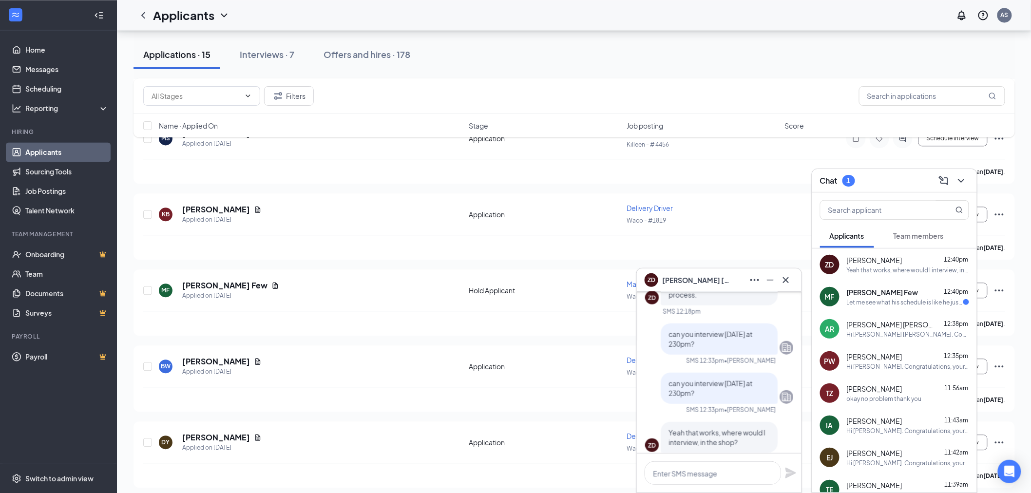
scroll to position [0, 0]
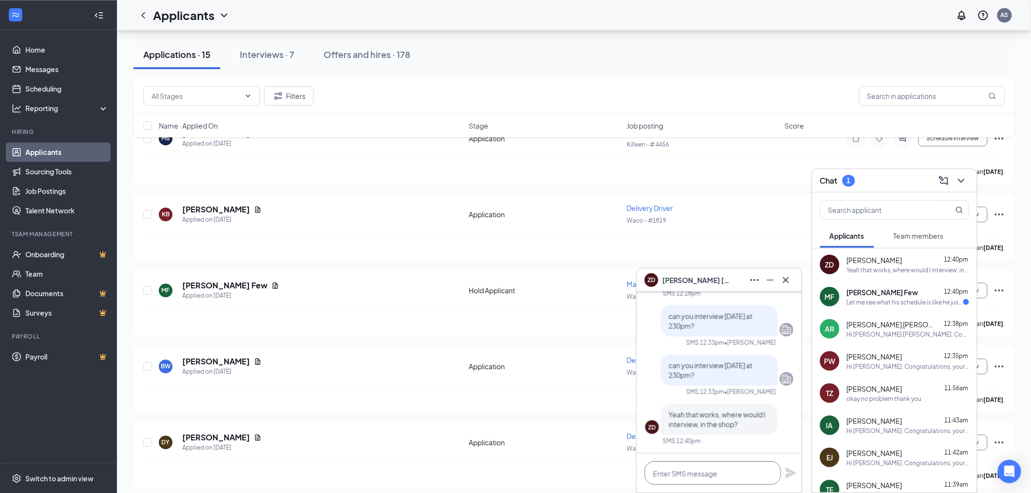
click at [749, 481] on textarea at bounding box center [713, 472] width 136 height 23
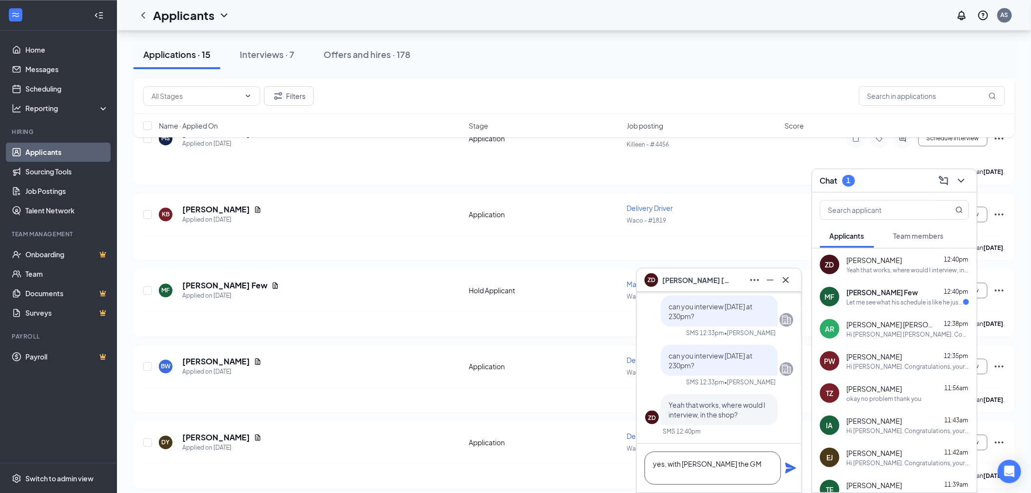
scroll to position [1, 0]
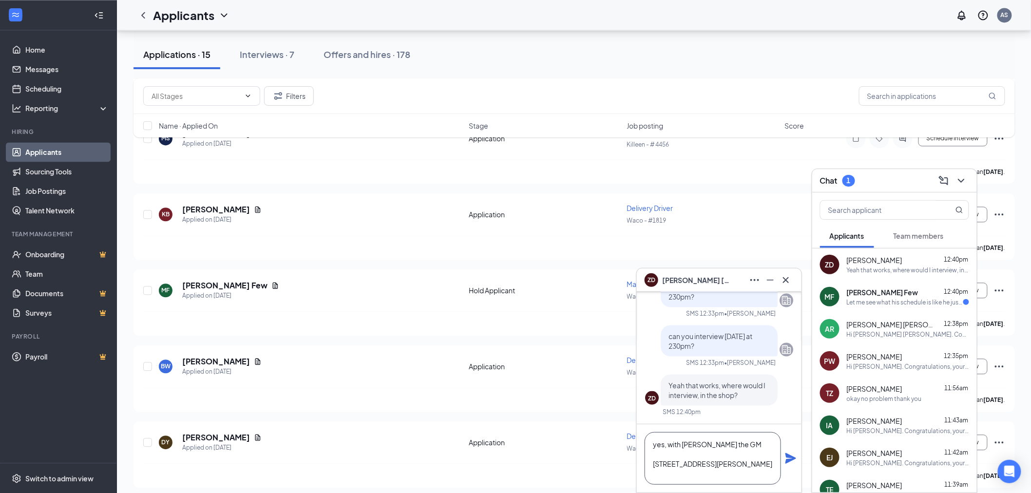
type textarea "yes, with [PERSON_NAME] the GM [STREET_ADDRESS][PERSON_NAME]"
click at [795, 454] on icon "Plane" at bounding box center [791, 459] width 12 height 12
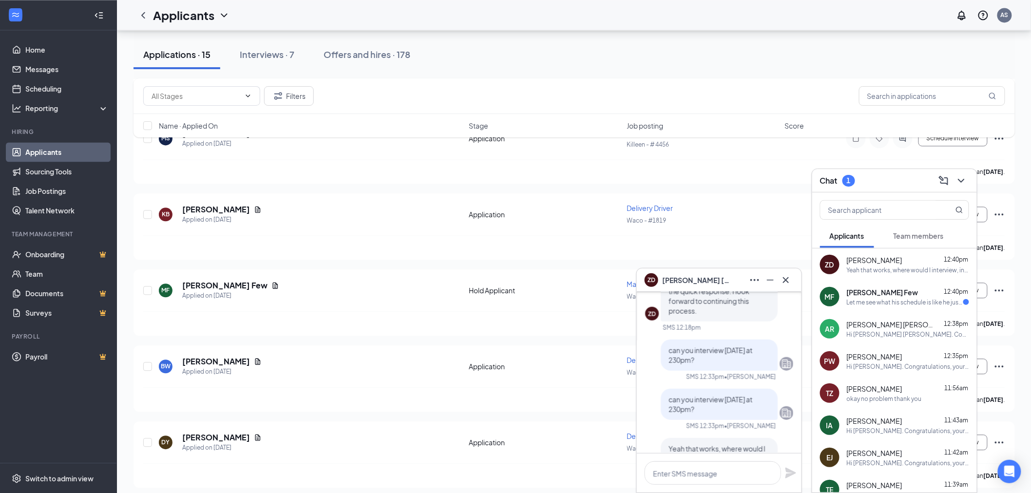
scroll to position [-191, 0]
click at [783, 283] on icon "Cross" at bounding box center [786, 280] width 6 height 6
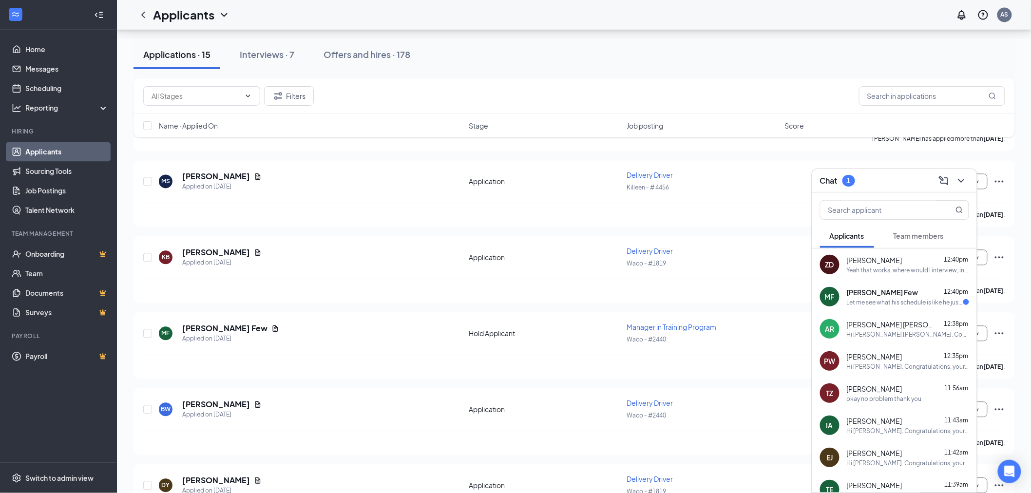
scroll to position [703, 0]
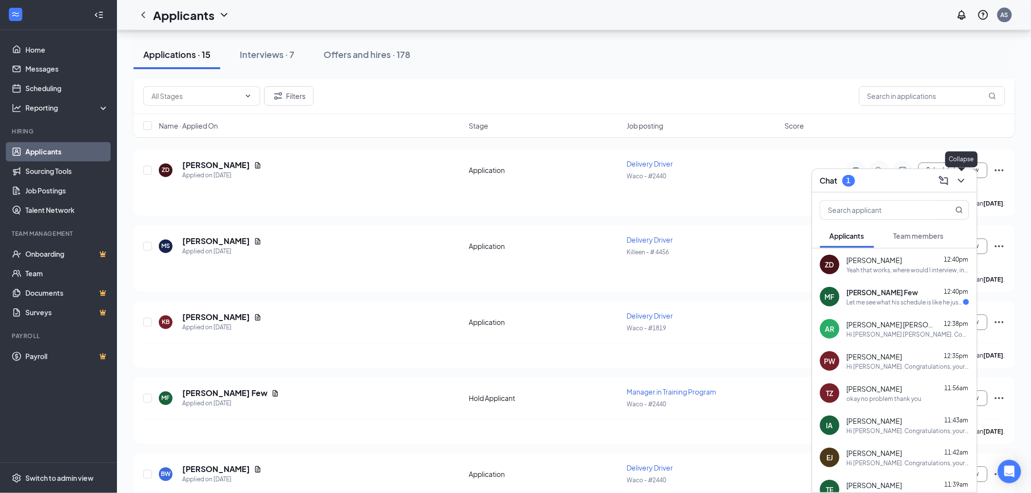
click at [959, 183] on icon "ChevronDown" at bounding box center [961, 181] width 12 height 12
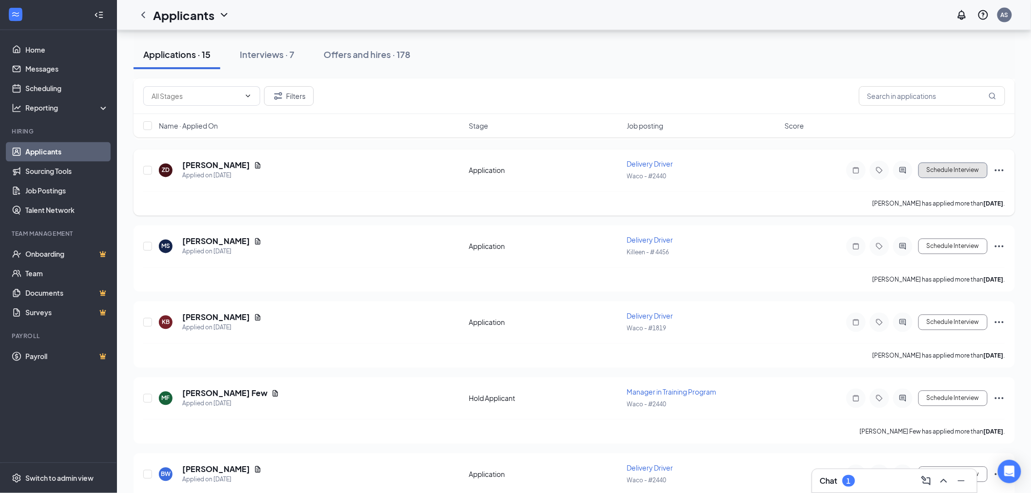
click at [954, 169] on button "Schedule Interview" at bounding box center [952, 171] width 69 height 16
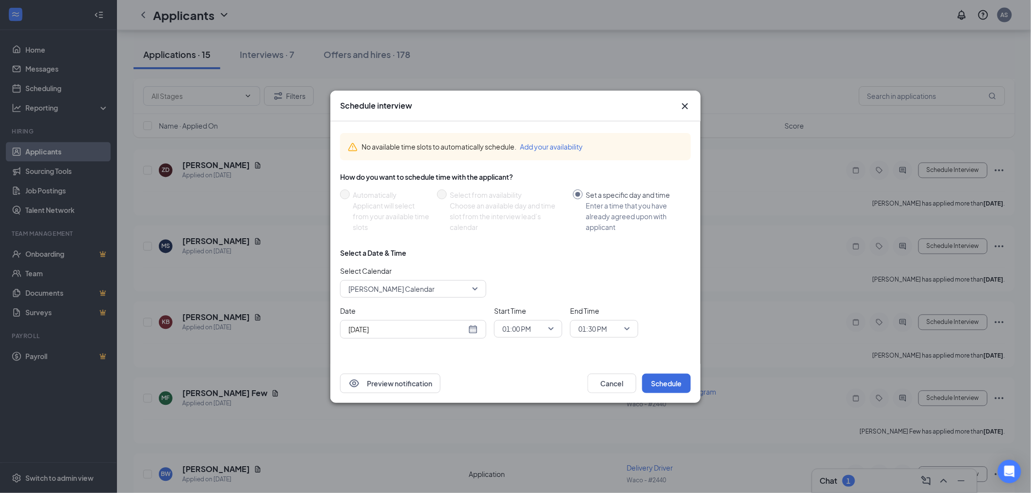
click at [431, 294] on span "[PERSON_NAME] Calendar" at bounding box center [408, 289] width 121 height 15
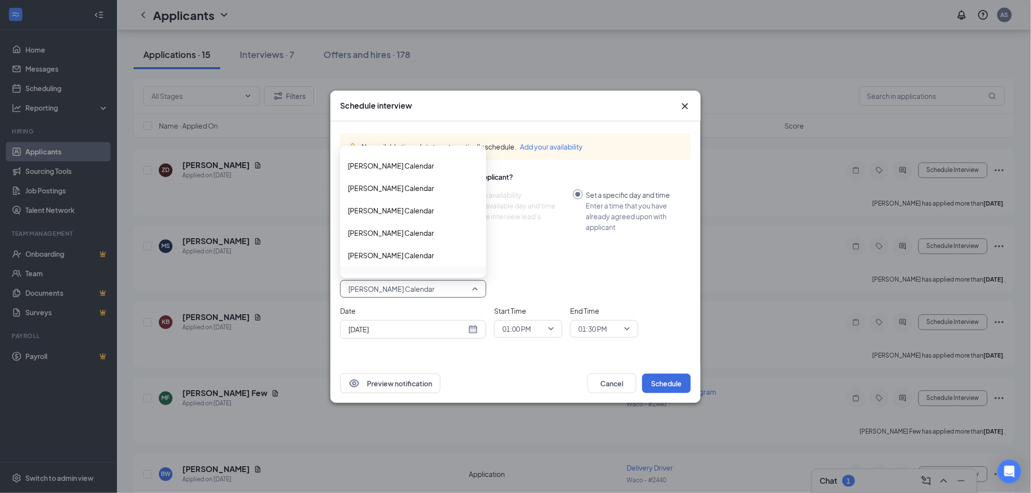
scroll to position [1615, 0]
click at [422, 184] on span "[PERSON_NAME] Calendar" at bounding box center [391, 182] width 86 height 11
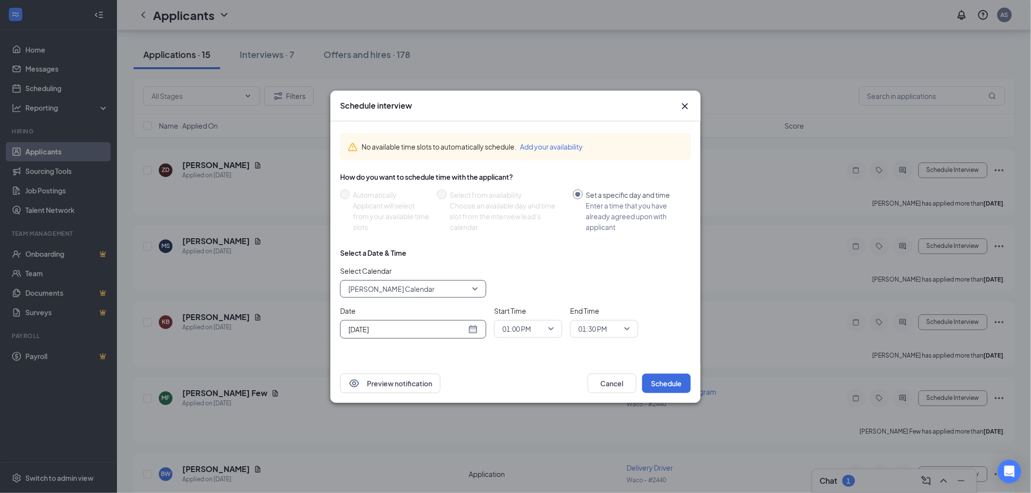
click at [474, 333] on div "[DATE]" at bounding box center [413, 329] width 130 height 11
type input "[DATE]"
click at [431, 290] on td "28" at bounding box center [425, 292] width 18 height 15
click at [528, 322] on span "01:00 PM" at bounding box center [516, 329] width 29 height 15
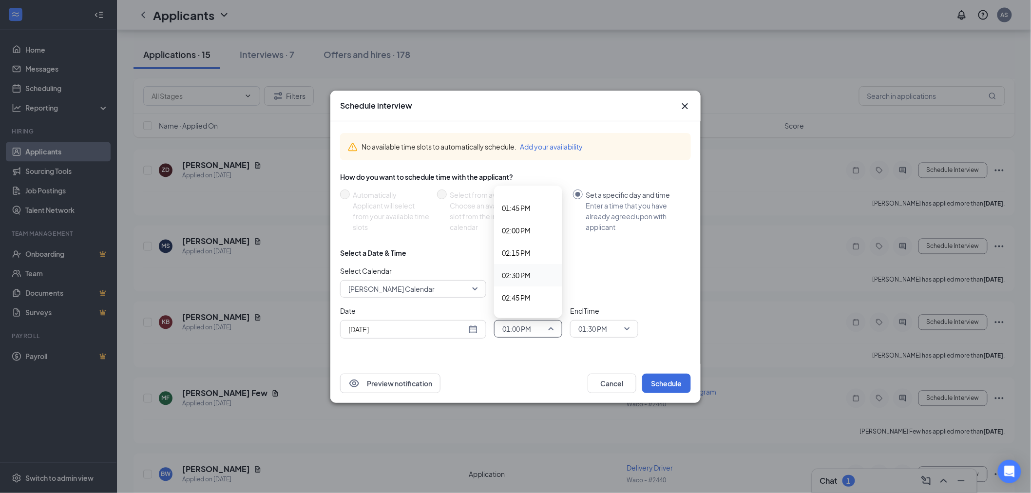
click at [524, 268] on div "02:30 PM" at bounding box center [528, 275] width 68 height 22
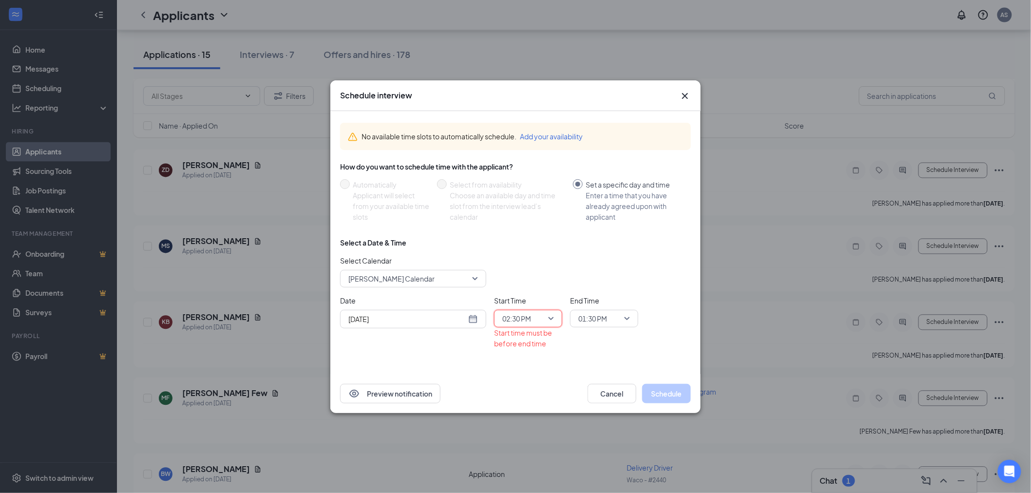
click at [609, 315] on span "01:30 PM" at bounding box center [599, 318] width 43 height 15
click at [587, 298] on span "02:45 PM" at bounding box center [592, 297] width 29 height 11
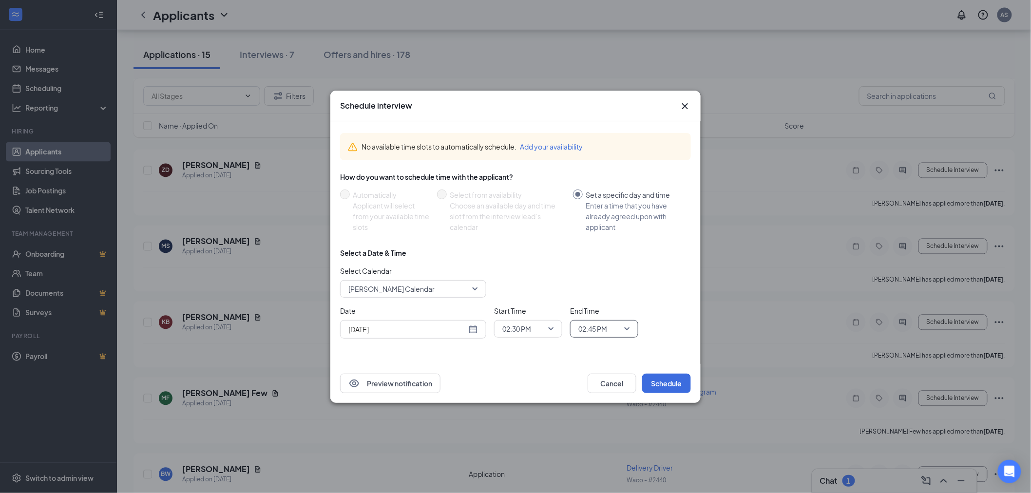
click at [578, 348] on div "No available time slots to automatically schedule. Add your availability How do…" at bounding box center [515, 239] width 351 height 229
click at [856, 479] on div "Schedule interview No available time slots to automatically schedule. Add your …" at bounding box center [515, 246] width 1031 height 493
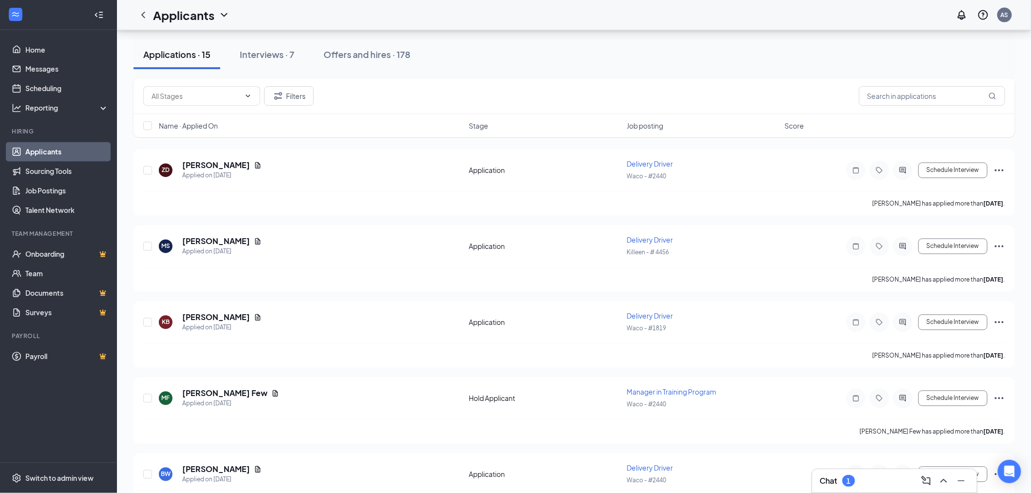
click at [856, 479] on div "Chat 1" at bounding box center [894, 481] width 149 height 16
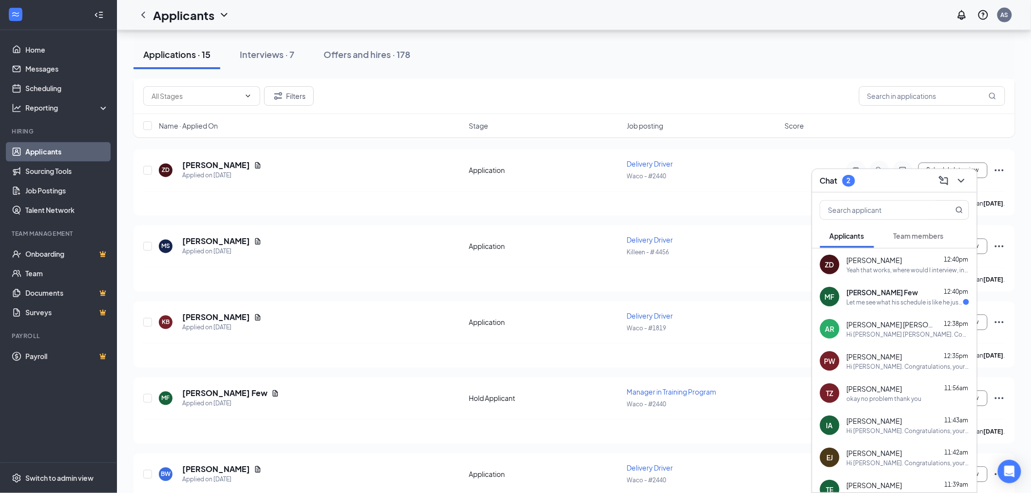
click at [872, 269] on div "Yeah that works, where would I interview, in the shop?" at bounding box center [908, 270] width 122 height 8
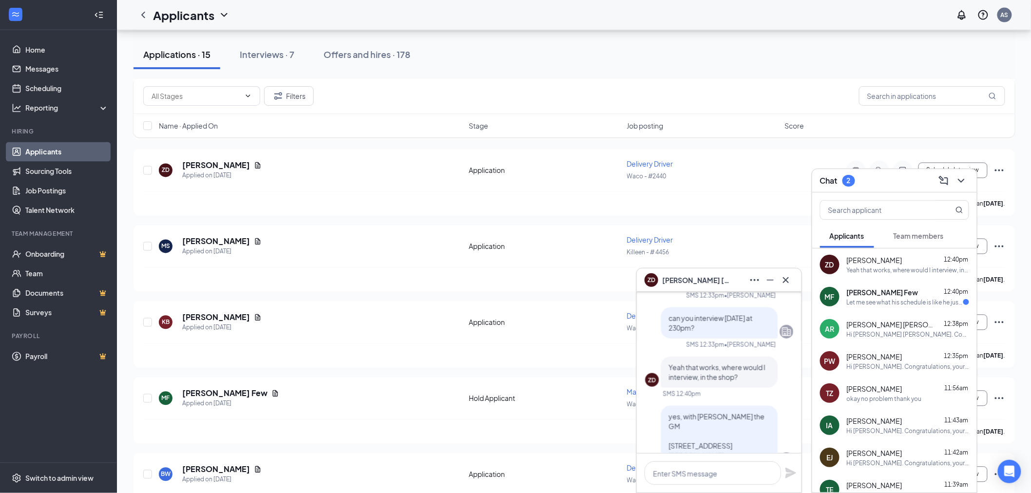
scroll to position [-162, 0]
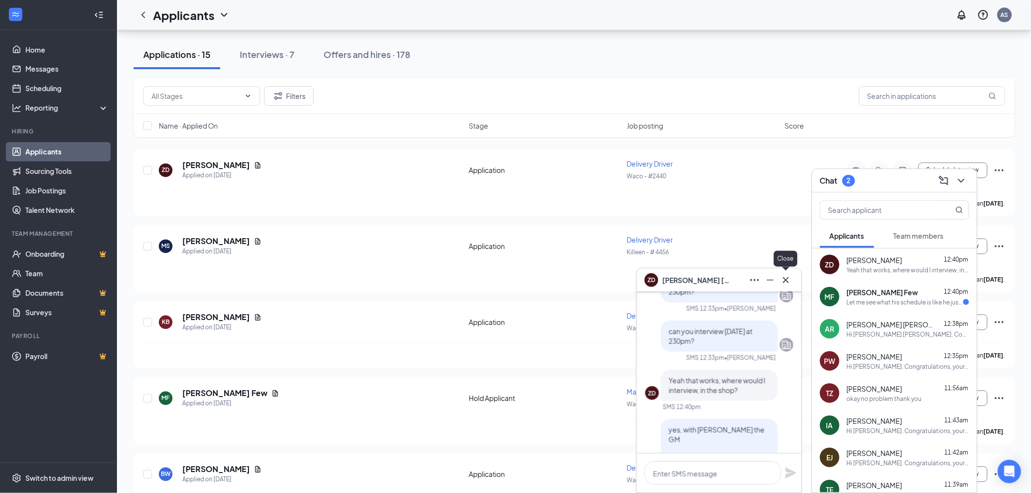
click at [782, 282] on icon "Cross" at bounding box center [786, 280] width 12 height 12
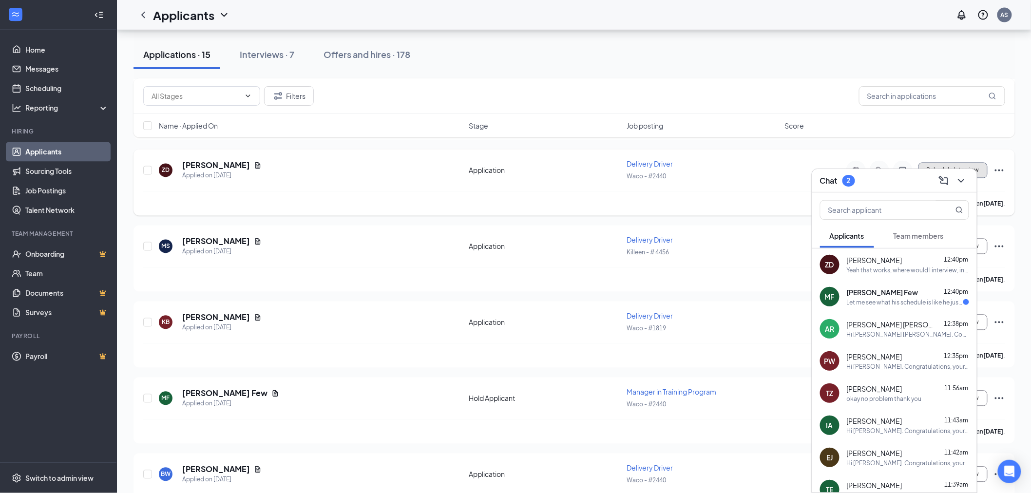
click at [941, 165] on button "Schedule Interview" at bounding box center [952, 171] width 69 height 16
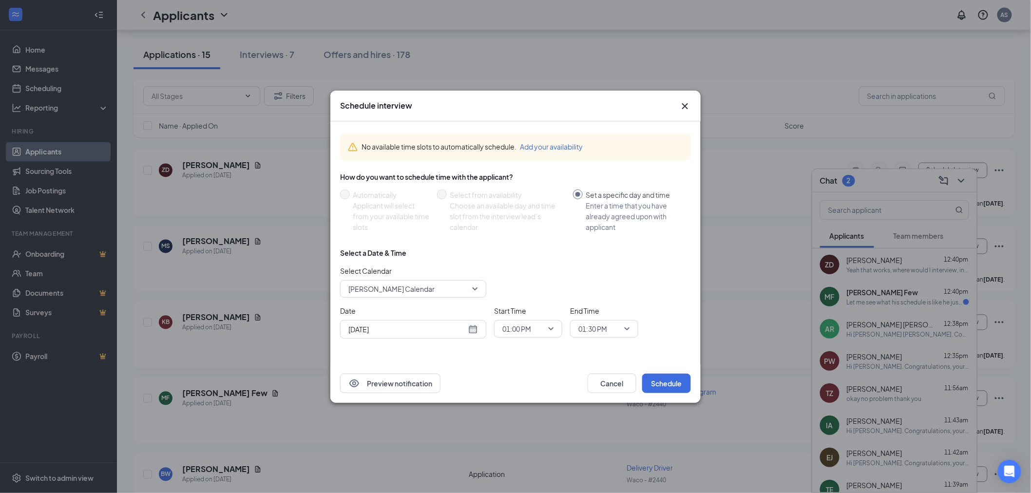
click at [456, 287] on span "[PERSON_NAME] Calendar" at bounding box center [408, 289] width 121 height 15
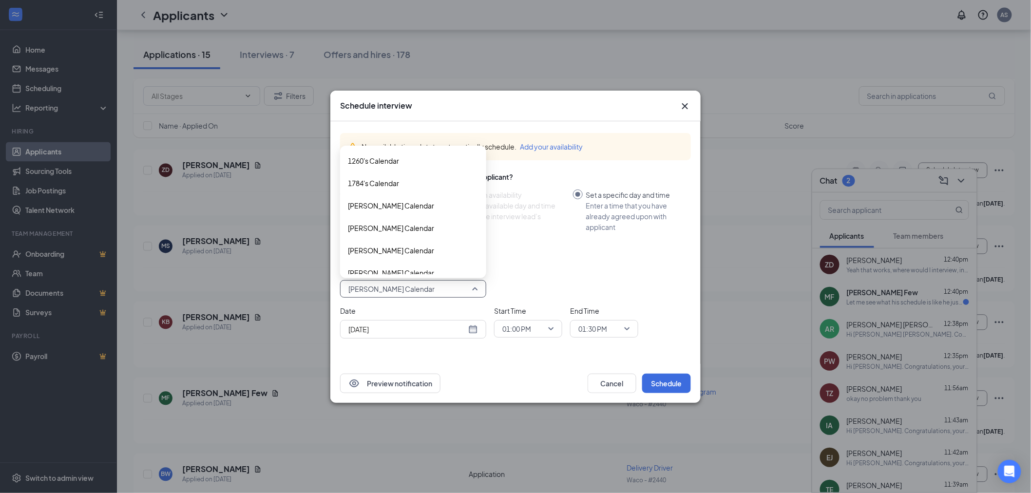
scroll to position [100, 0]
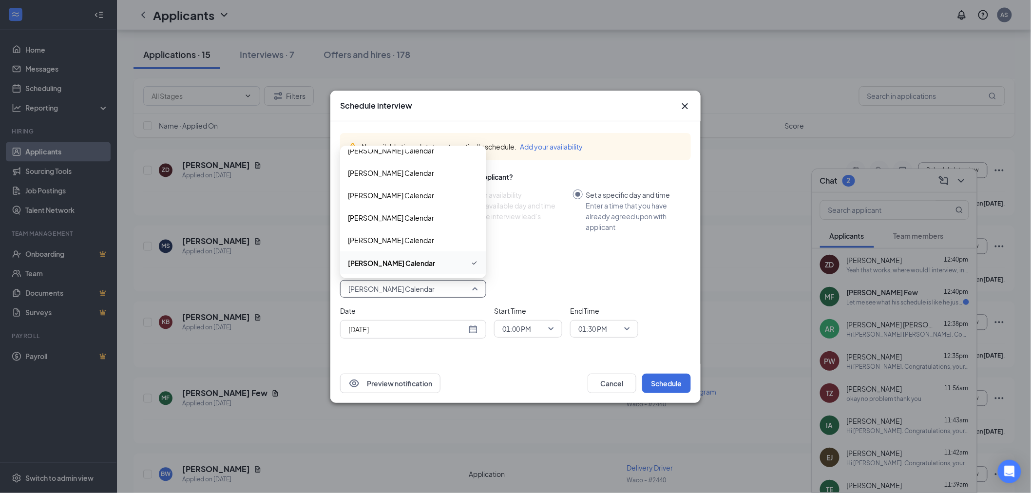
click at [554, 324] on div "01:00 PM" at bounding box center [528, 329] width 68 height 18
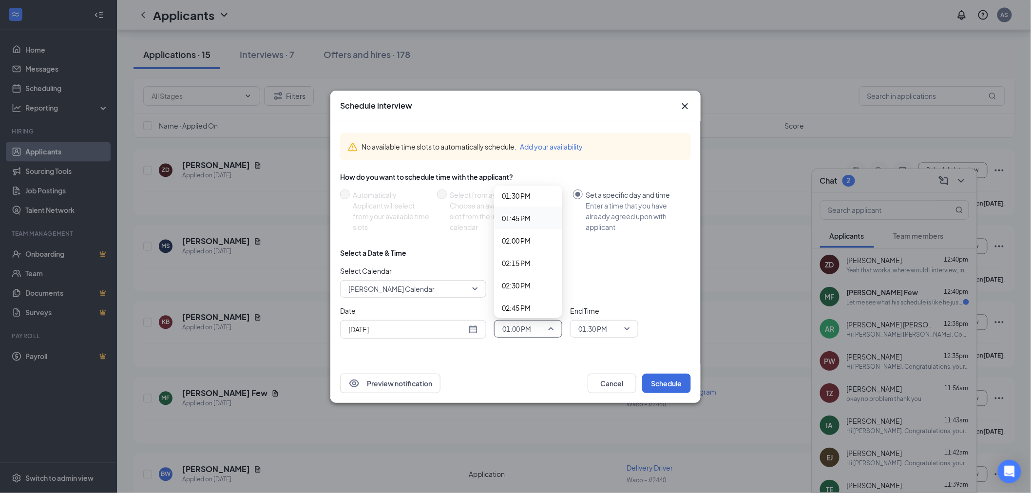
scroll to position [1226, 0]
click at [525, 274] on span "02:30 PM" at bounding box center [516, 275] width 29 height 11
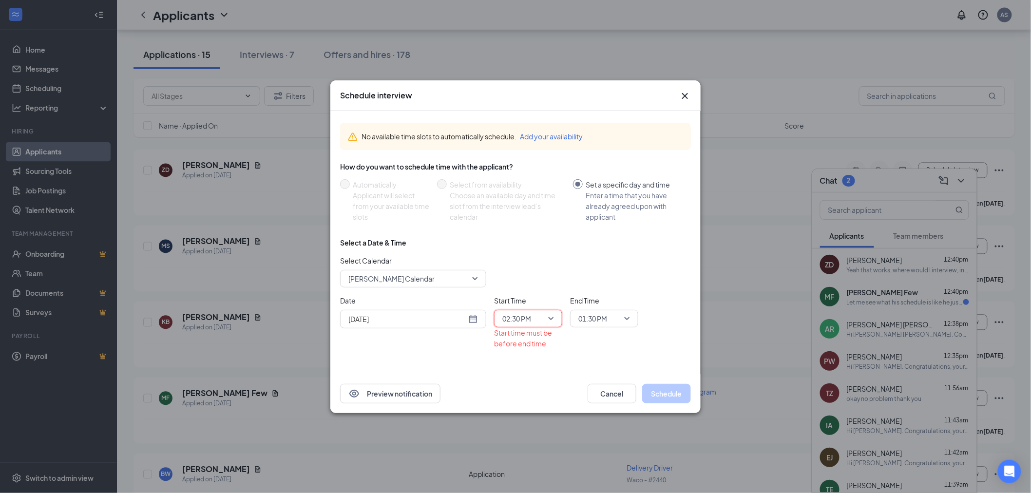
click at [601, 323] on span "01:30 PM" at bounding box center [592, 318] width 29 height 15
click at [603, 240] on span "02:45 PM" at bounding box center [592, 243] width 29 height 11
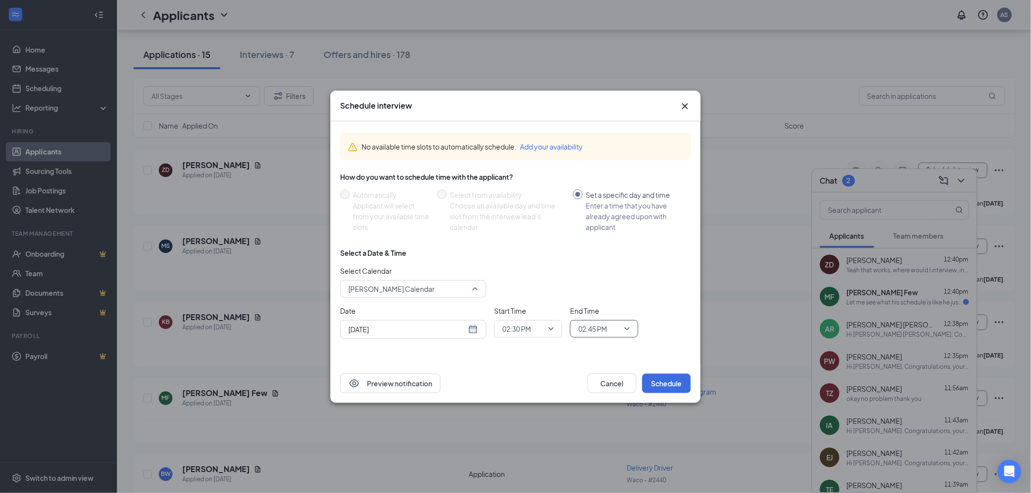
click at [434, 291] on span "[PERSON_NAME] Calendar" at bounding box center [408, 289] width 121 height 15
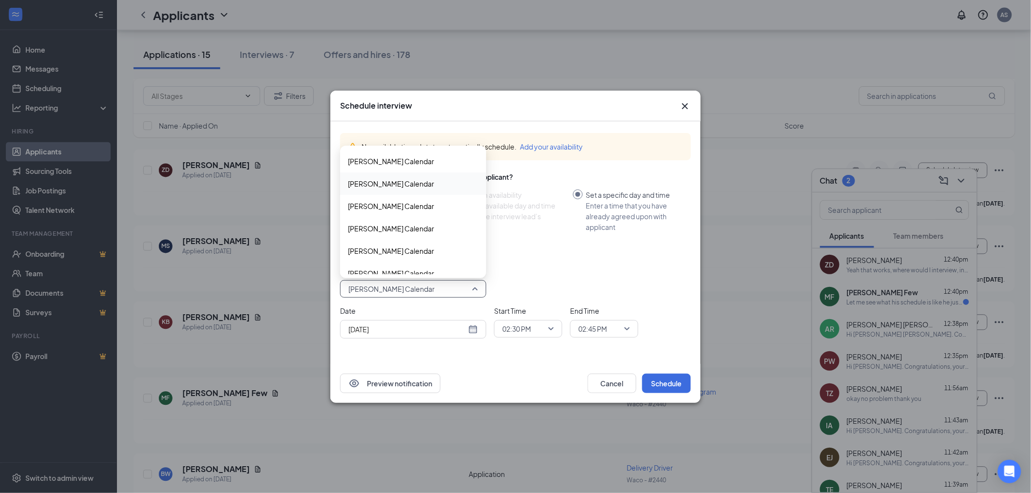
scroll to position [1561, 0]
click at [401, 236] on span "[PERSON_NAME] Calendar" at bounding box center [391, 236] width 86 height 11
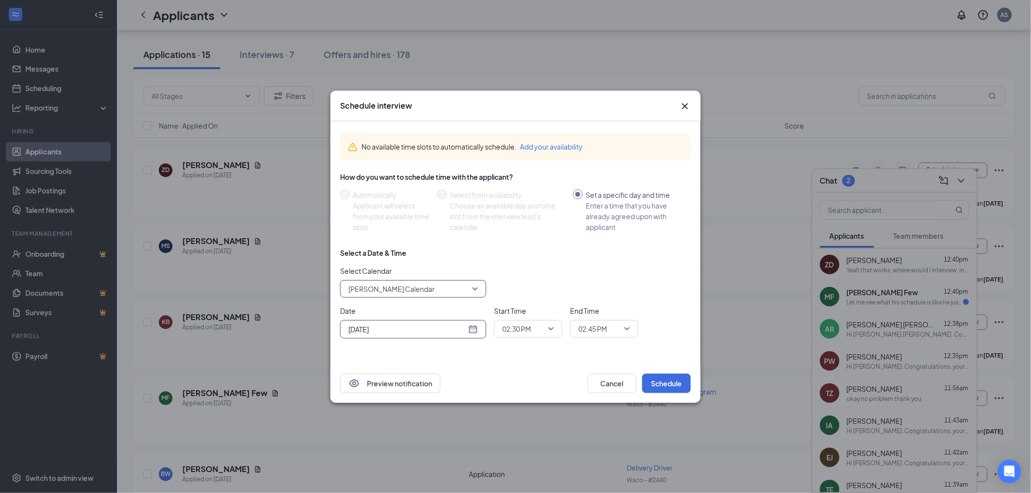
click at [472, 333] on div "[DATE]" at bounding box center [413, 329] width 130 height 11
click at [427, 290] on div "28" at bounding box center [425, 292] width 12 height 12
type input "[DATE]"
click at [659, 381] on button "Schedule" at bounding box center [666, 383] width 49 height 19
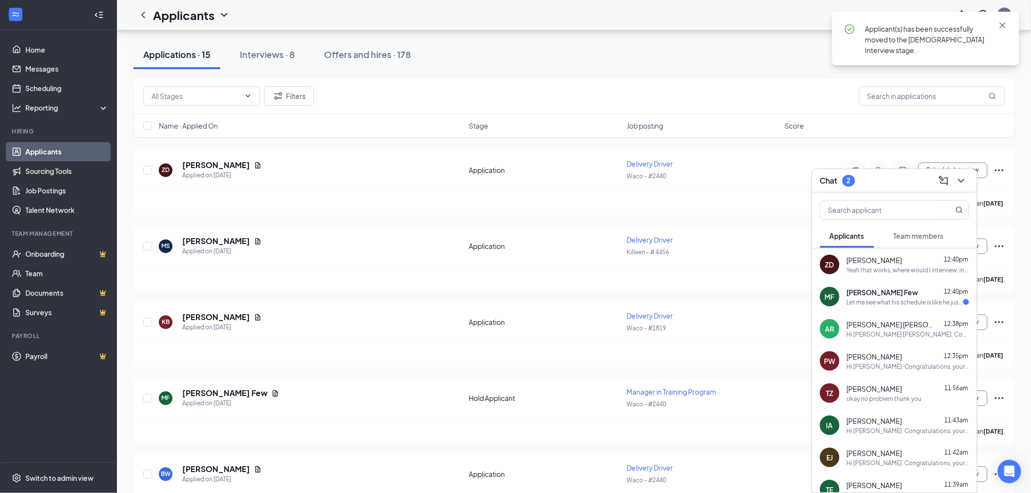
click at [916, 298] on div "Let me see what his schedule is like he just started a job" at bounding box center [905, 302] width 116 height 8
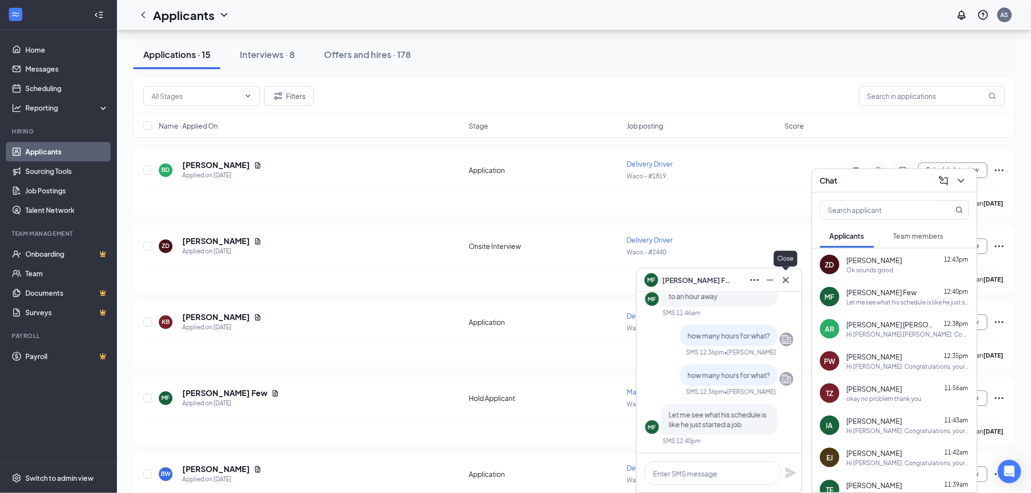
click at [787, 284] on icon "Cross" at bounding box center [786, 280] width 12 height 12
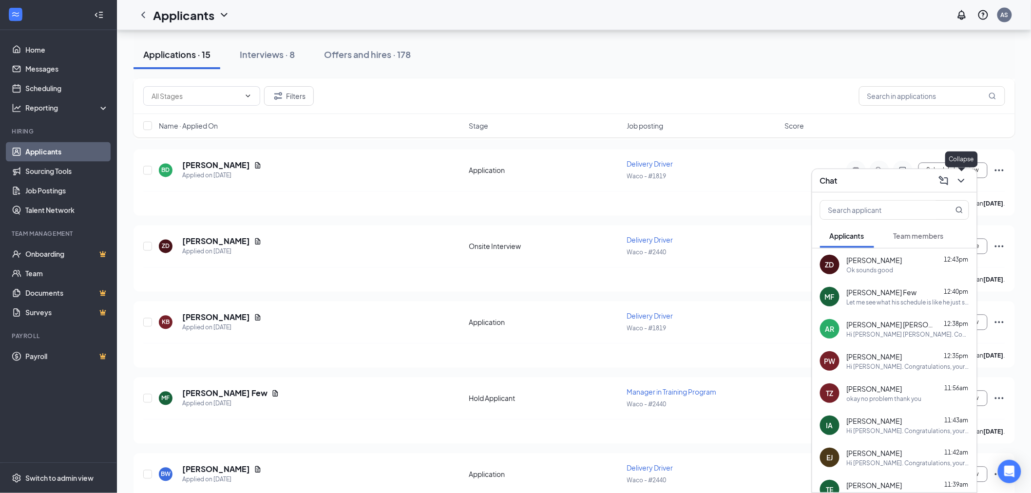
click at [957, 183] on icon "ChevronDown" at bounding box center [961, 181] width 12 height 12
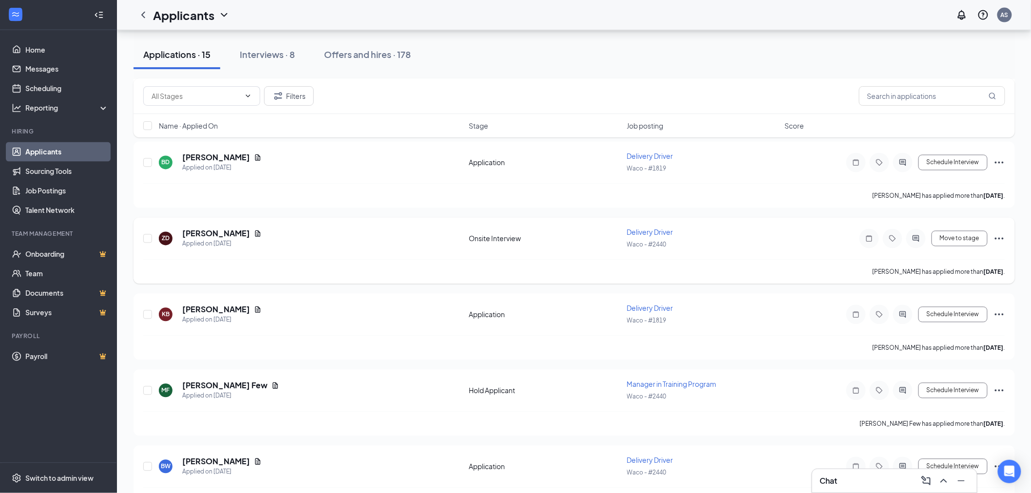
scroll to position [758, 0]
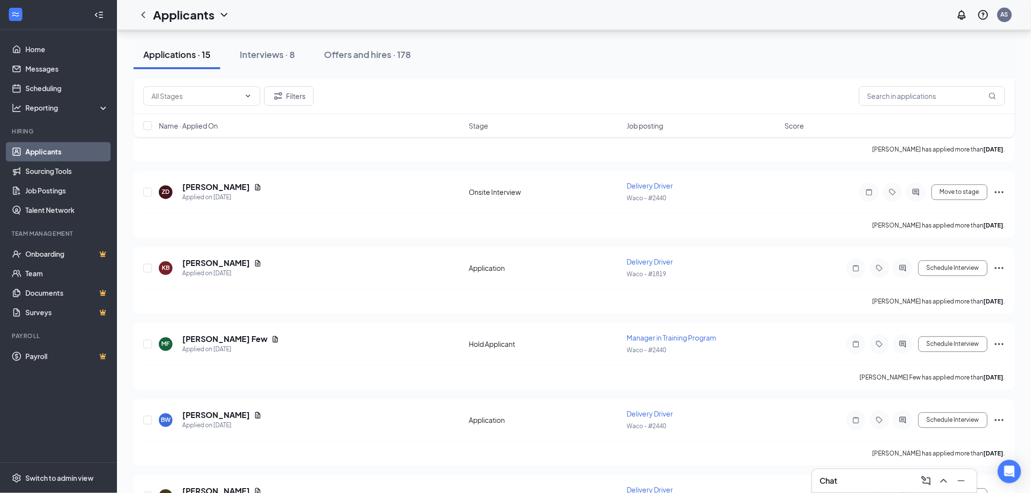
click at [198, 59] on div "Applications · 15" at bounding box center [176, 54] width 67 height 12
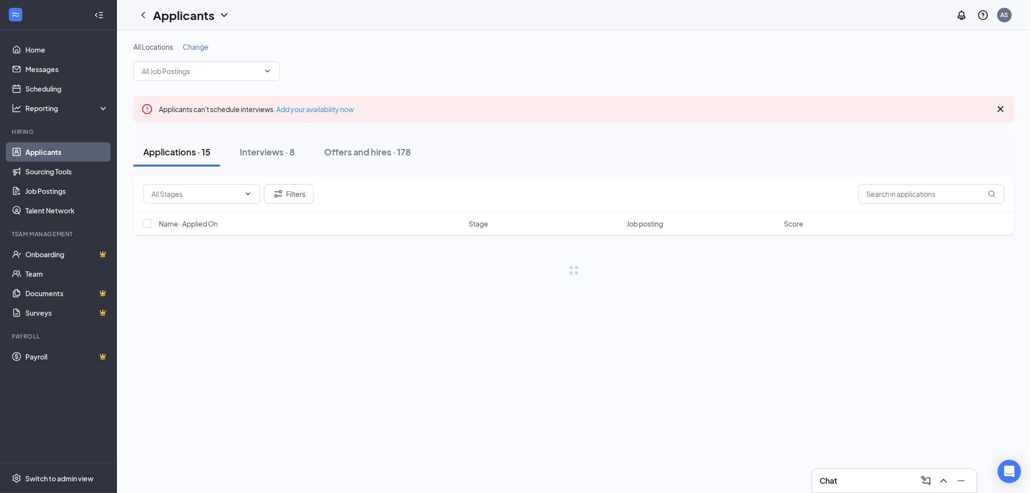
scroll to position [0, 0]
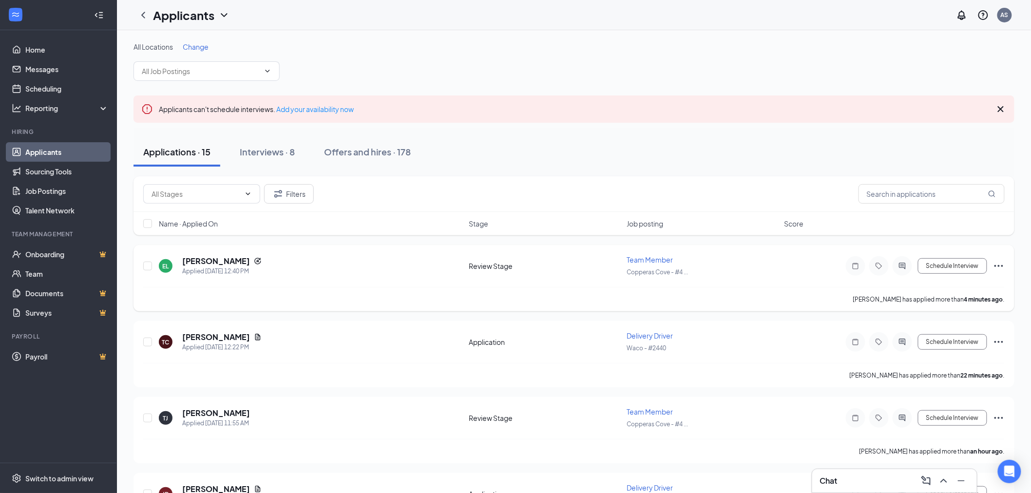
click at [1002, 266] on icon "Ellipses" at bounding box center [999, 266] width 12 height 12
click at [926, 407] on p "Reject" at bounding box center [955, 406] width 84 height 10
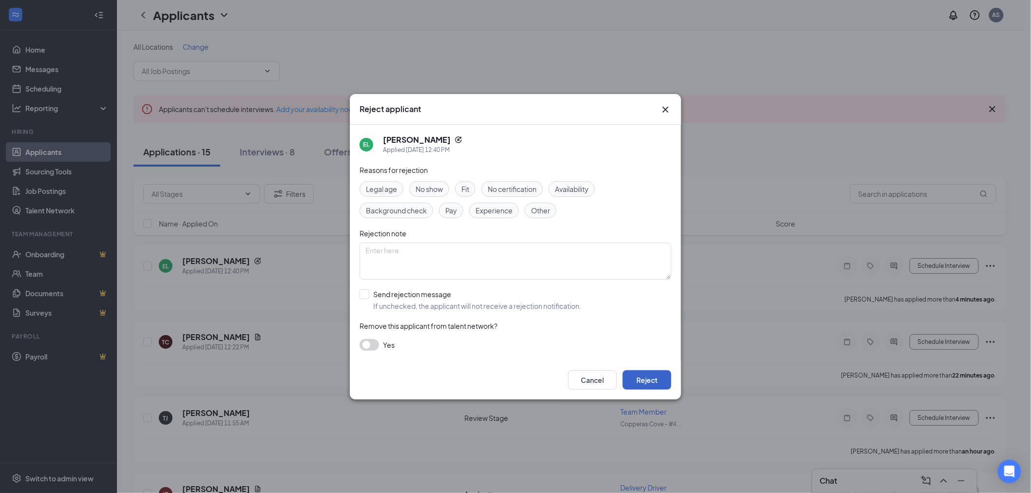
click at [655, 380] on button "Reject" at bounding box center [647, 379] width 49 height 19
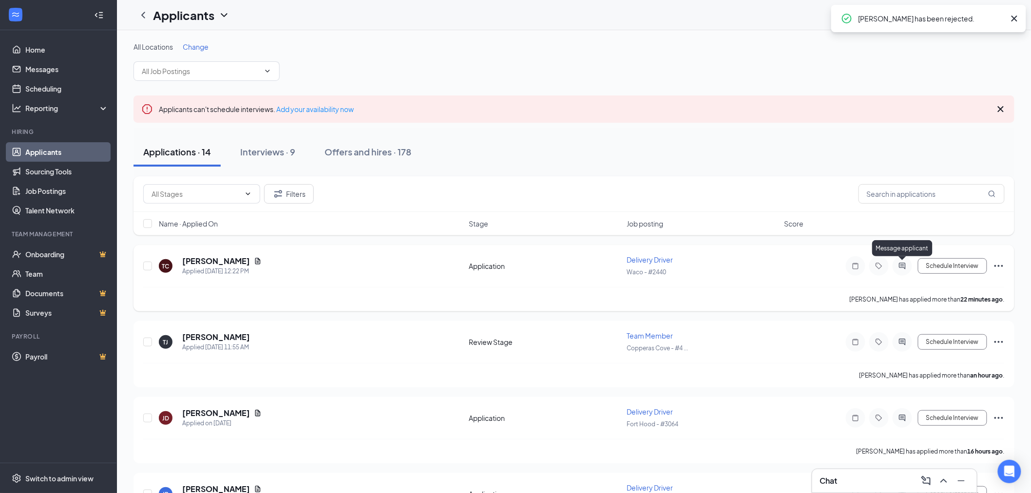
click at [899, 265] on icon "ActiveChat" at bounding box center [902, 266] width 6 height 6
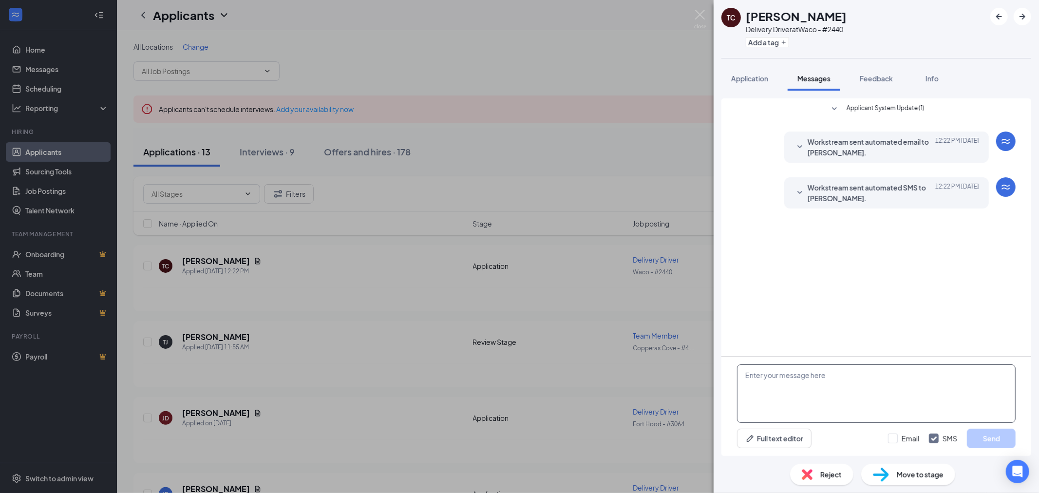
click at [821, 384] on textarea at bounding box center [876, 393] width 279 height 58
click at [490, 262] on div "TC [PERSON_NAME] Delivery Driver at Waco - #2440 Add a tag Application Messages…" at bounding box center [519, 246] width 1039 height 493
click at [700, 16] on img at bounding box center [700, 19] width 12 height 19
click at [694, 8] on div "TC [PERSON_NAME] Delivery Driver at Waco - #2440 Add a tag Application Messages…" at bounding box center [519, 246] width 1039 height 493
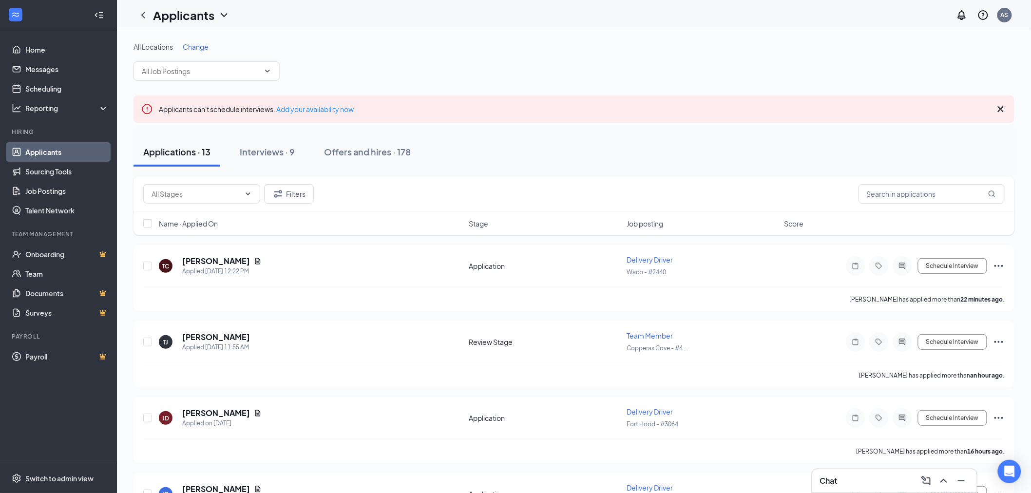
click at [698, 15] on div "Applicants AS" at bounding box center [574, 15] width 914 height 30
click at [867, 486] on div "Chat" at bounding box center [894, 481] width 149 height 16
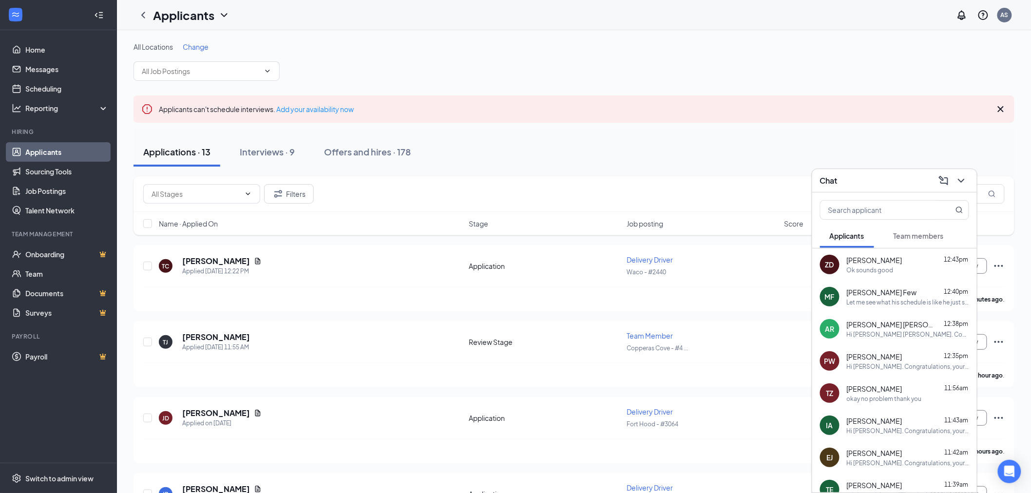
click at [901, 324] on div "[PERSON_NAME] [PERSON_NAME] 12:38pm" at bounding box center [908, 325] width 122 height 10
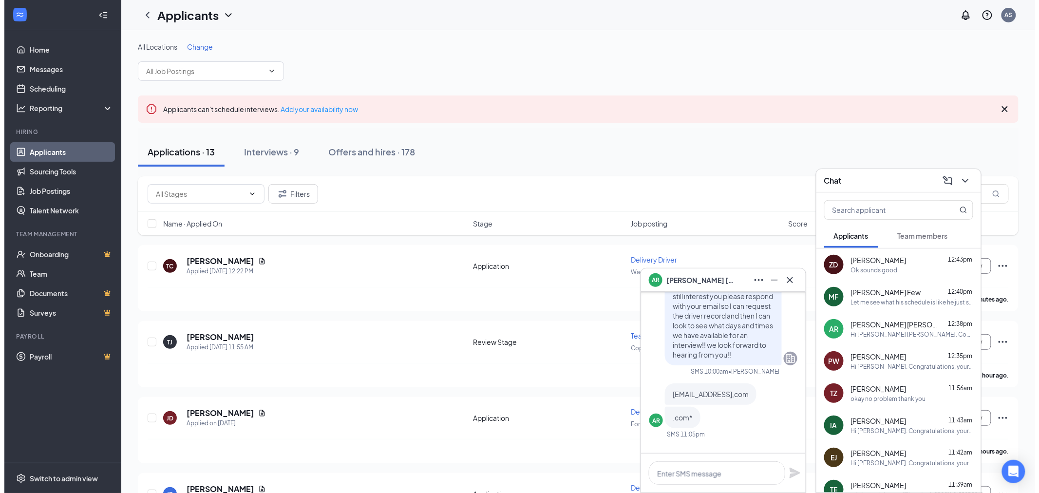
scroll to position [-595, 0]
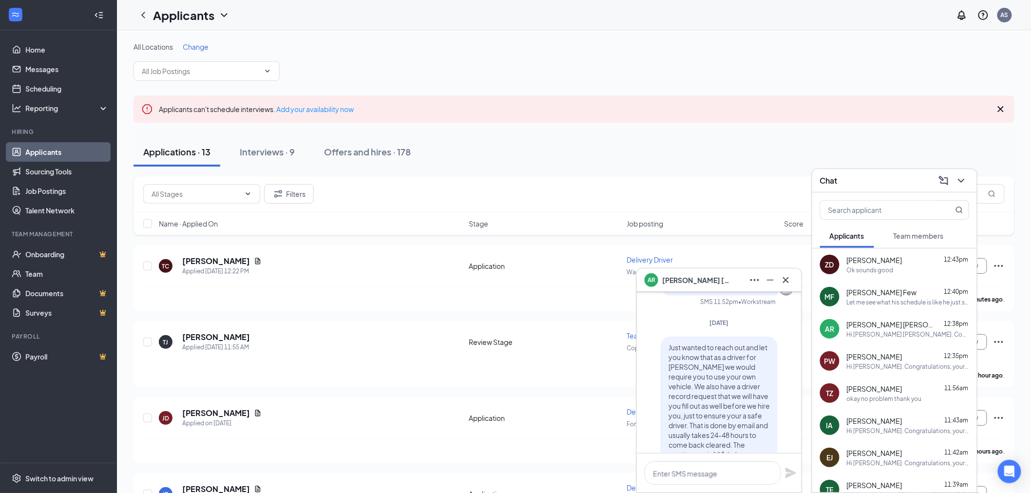
click at [703, 370] on span "Just wanted to reach out and let you know that as a driver for [PERSON_NAME] we…" at bounding box center [718, 459] width 101 height 233
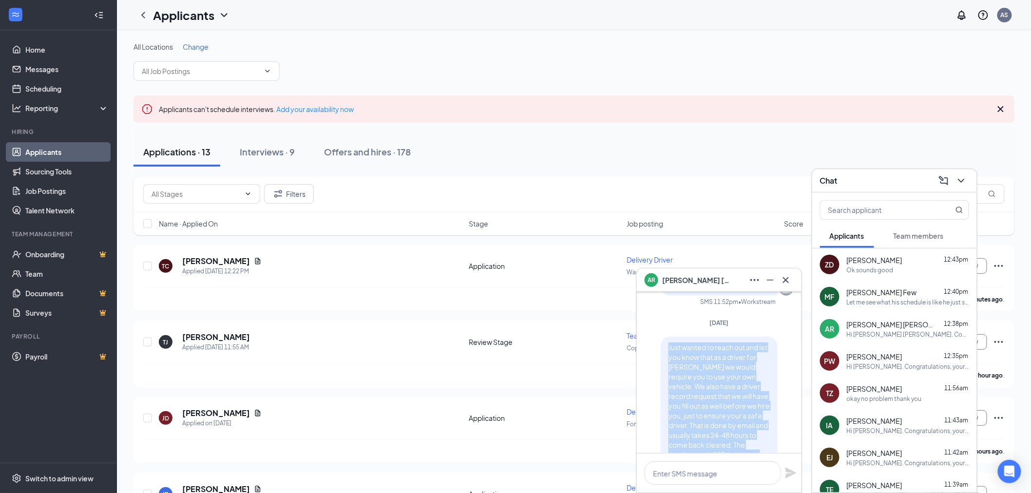
click at [703, 368] on span "Just wanted to reach out and let you know that as a driver for [PERSON_NAME] we…" at bounding box center [718, 459] width 101 height 233
copy span "Just wanted to reach out and let you know that as a driver for [PERSON_NAME] we…"
click at [788, 278] on icon "Cross" at bounding box center [786, 280] width 6 height 6
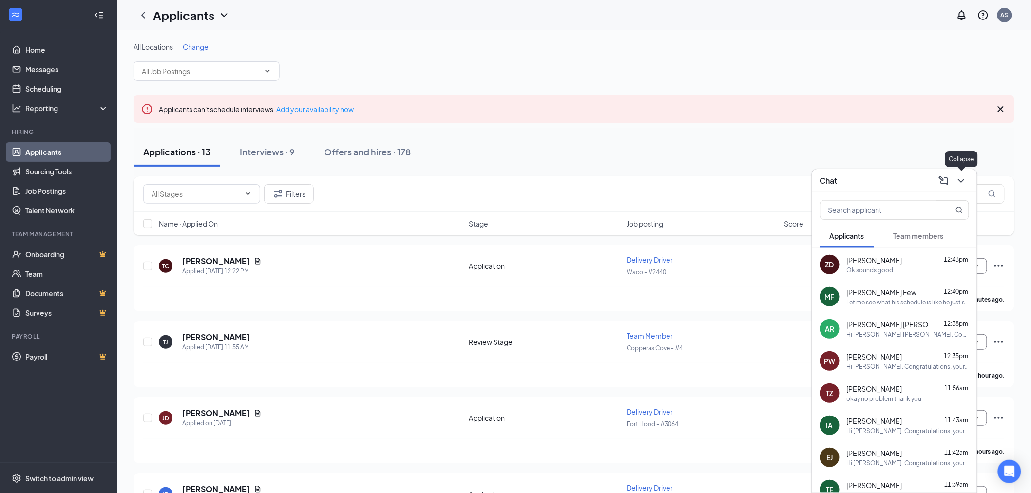
click at [957, 179] on icon "ChevronDown" at bounding box center [961, 181] width 12 height 12
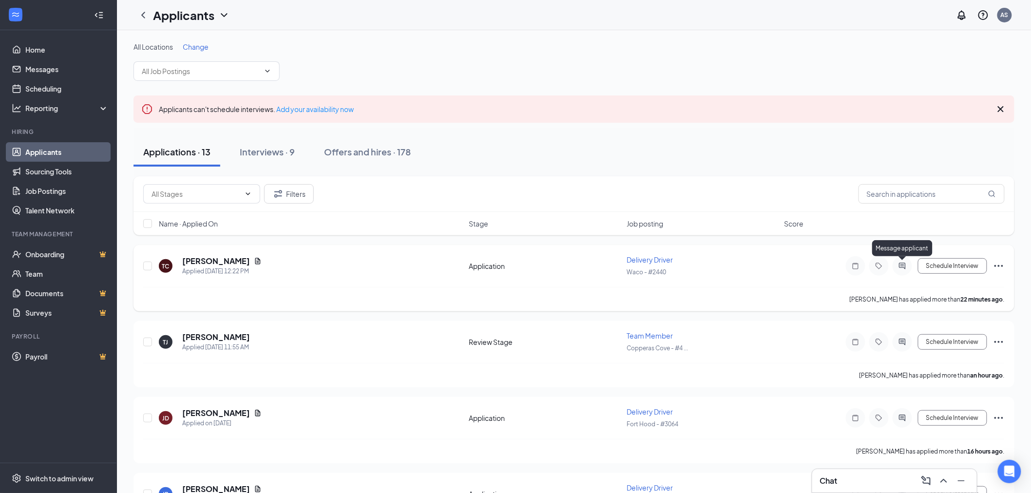
click at [897, 266] on icon "ActiveChat" at bounding box center [902, 266] width 12 height 8
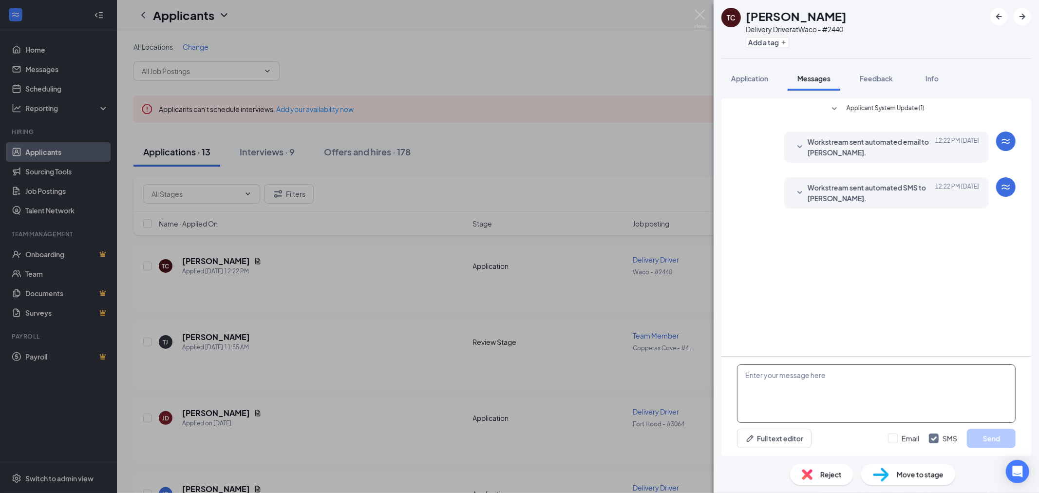
click at [844, 388] on textarea at bounding box center [876, 393] width 279 height 58
paste textarea "Just wanted to reach out and let you know that as a driver for [PERSON_NAME] we…"
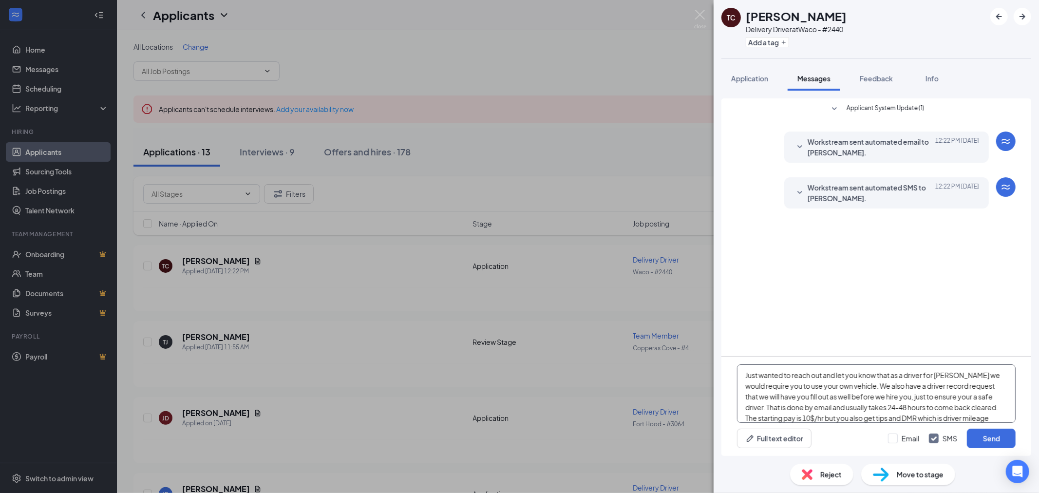
scroll to position [75, 0]
type textarea "Just wanted to reach out and let you know that as a driver for [PERSON_NAME] we…"
click at [994, 440] on button "Send" at bounding box center [991, 438] width 49 height 19
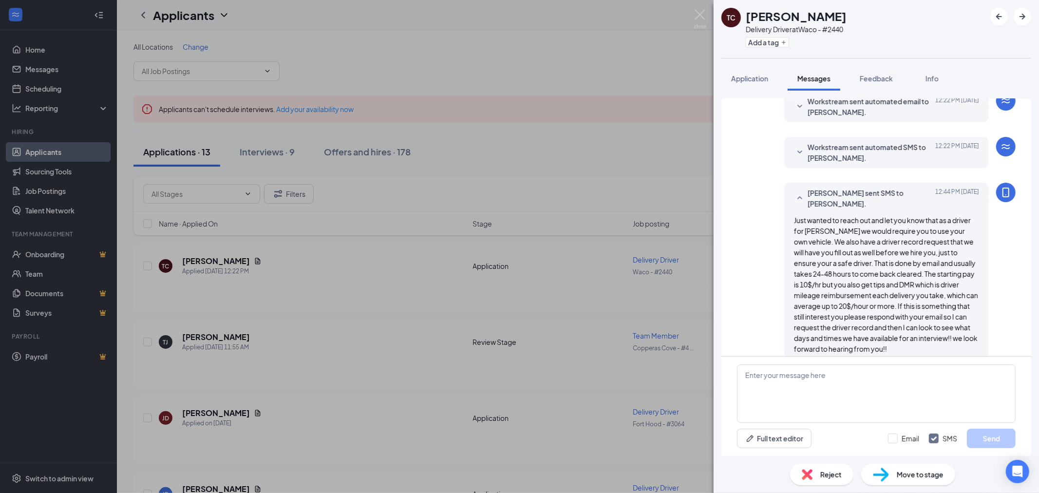
scroll to position [42, 0]
click at [694, 16] on div "TC [PERSON_NAME] Delivery Driver at Waco - #2440 Add a tag Application Messages…" at bounding box center [519, 246] width 1039 height 493
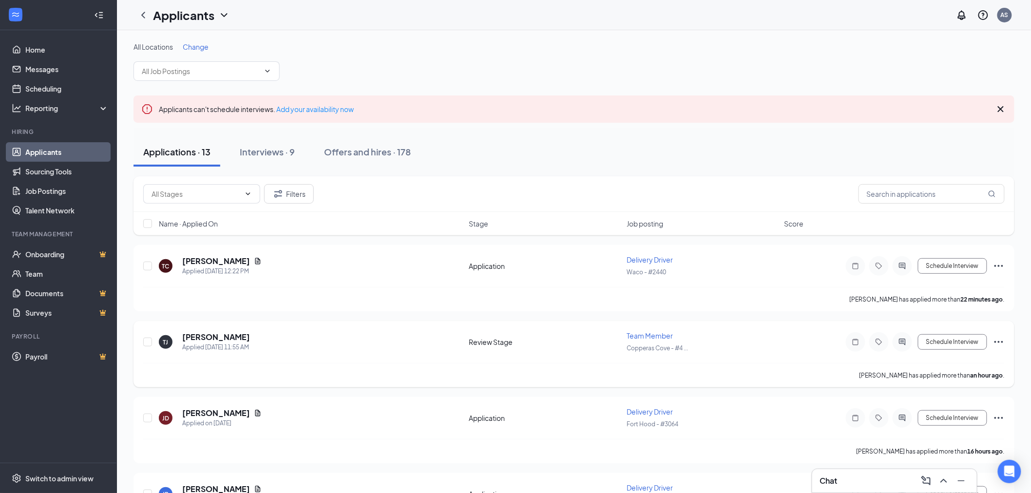
drag, startPoint x: 997, startPoint y: 338, endPoint x: 999, endPoint y: 342, distance: 5.1
click at [997, 338] on icon "Ellipses" at bounding box center [999, 342] width 12 height 12
click at [932, 478] on p "Reject" at bounding box center [955, 481] width 84 height 10
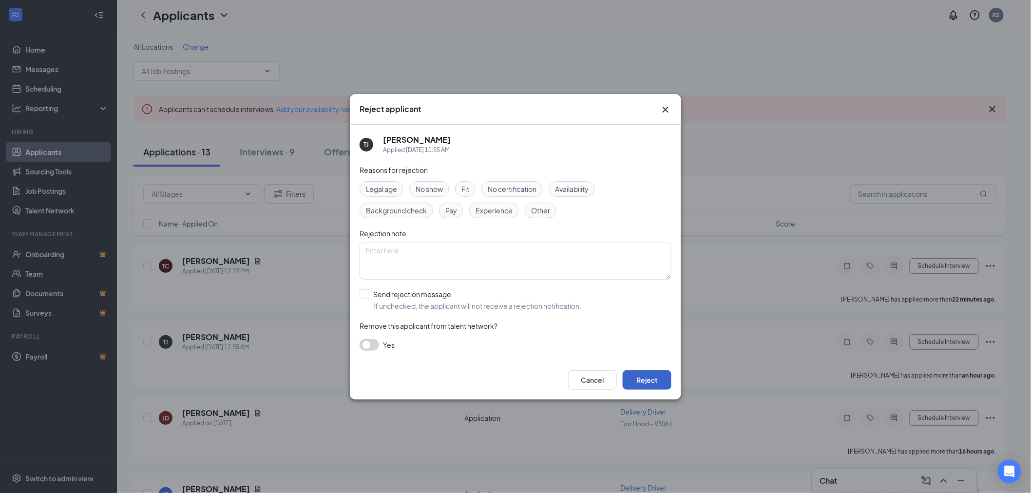
click at [658, 381] on button "Reject" at bounding box center [647, 379] width 49 height 19
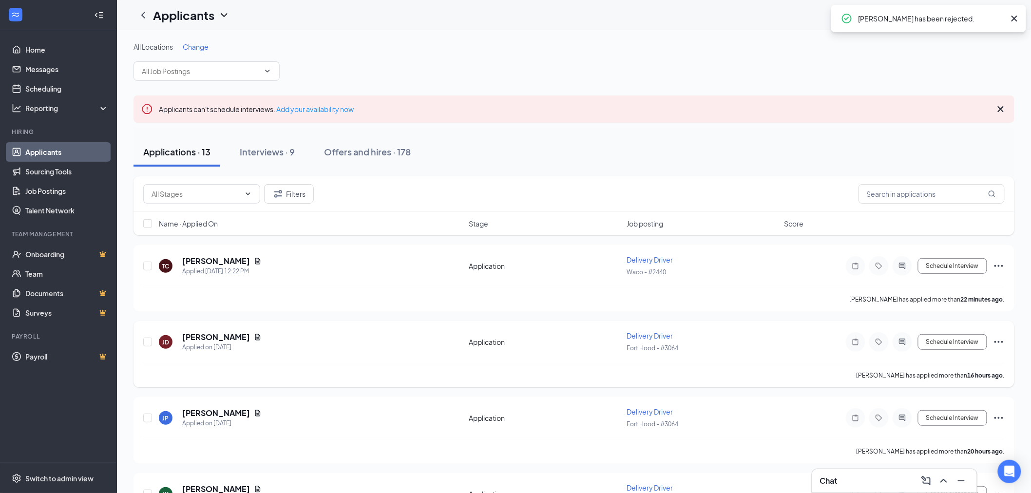
click at [909, 343] on div at bounding box center [901, 341] width 19 height 19
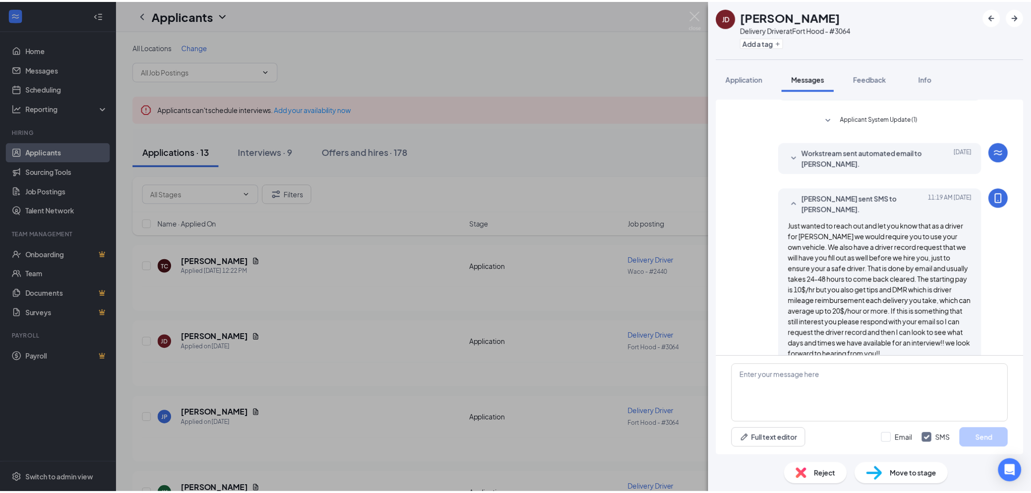
scroll to position [42, 0]
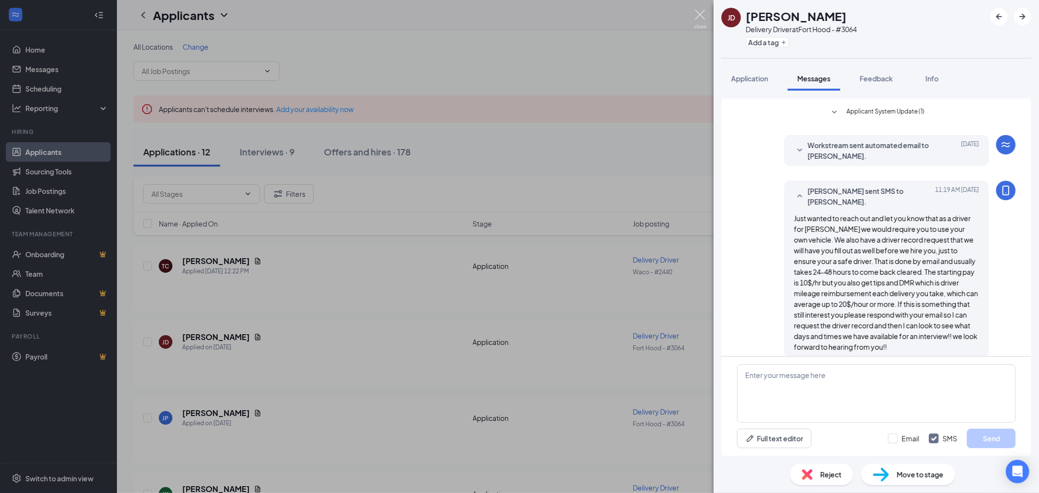
click at [700, 19] on img at bounding box center [700, 19] width 12 height 19
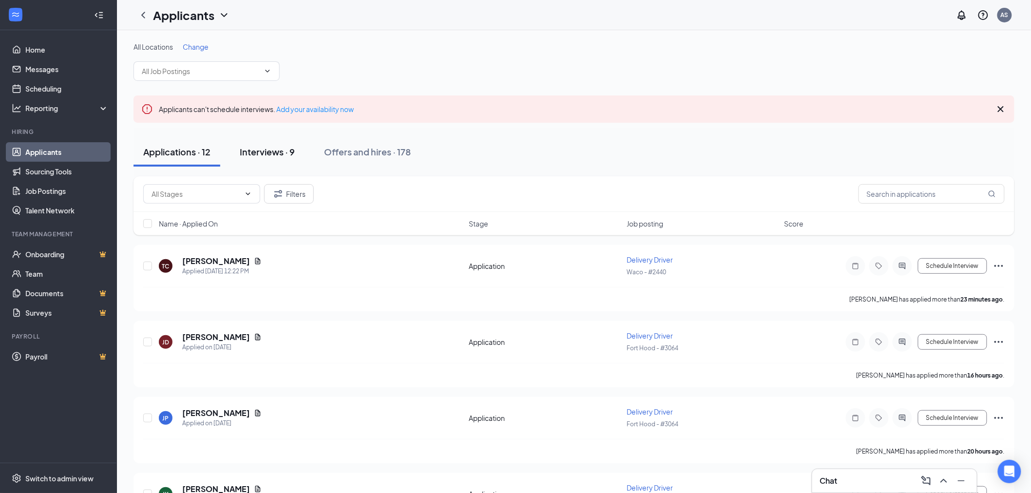
click at [287, 153] on div "Interviews · 9" at bounding box center [267, 152] width 55 height 12
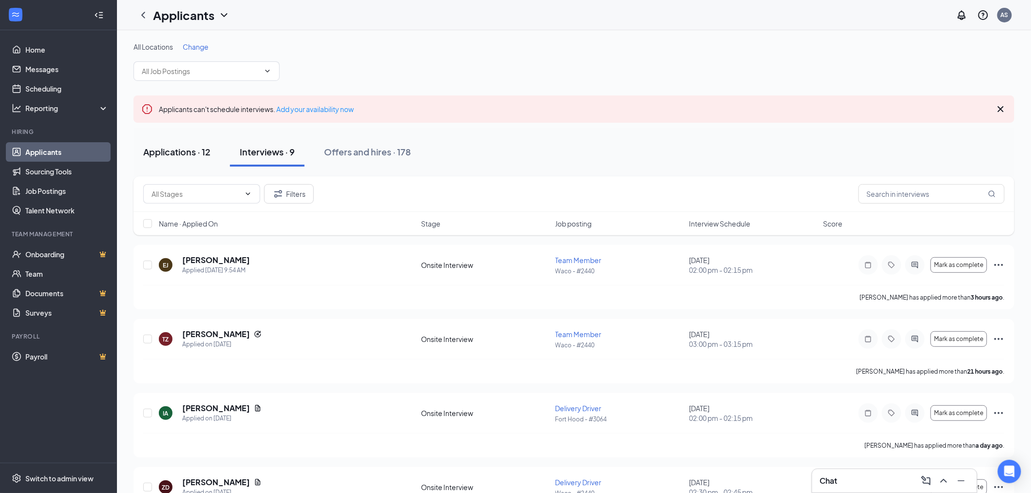
click at [214, 159] on button "Applications · 12" at bounding box center [176, 151] width 87 height 29
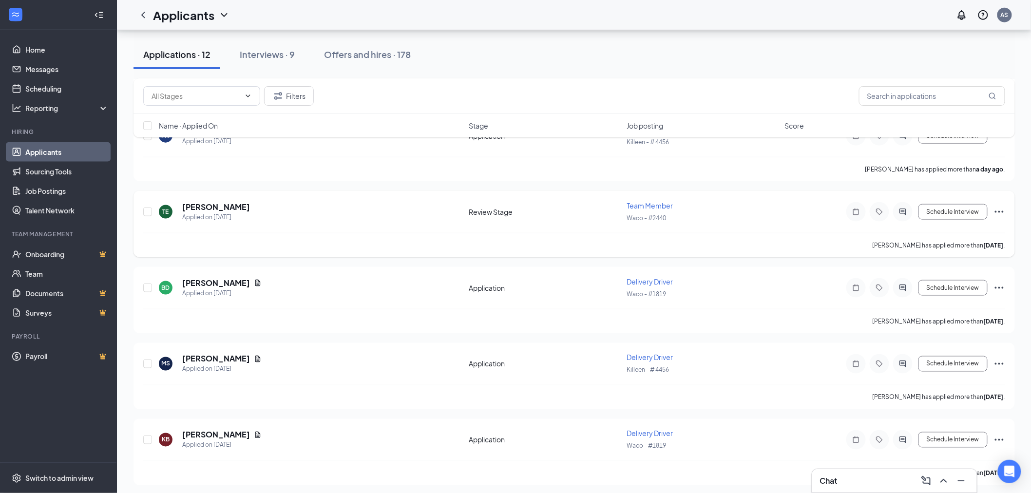
scroll to position [595, 0]
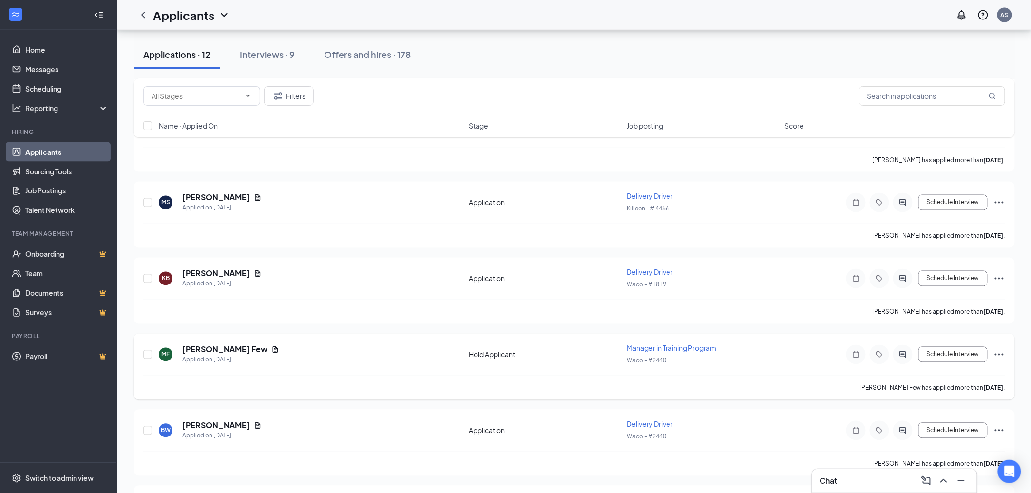
click at [1000, 354] on icon "Ellipses" at bounding box center [999, 355] width 9 height 2
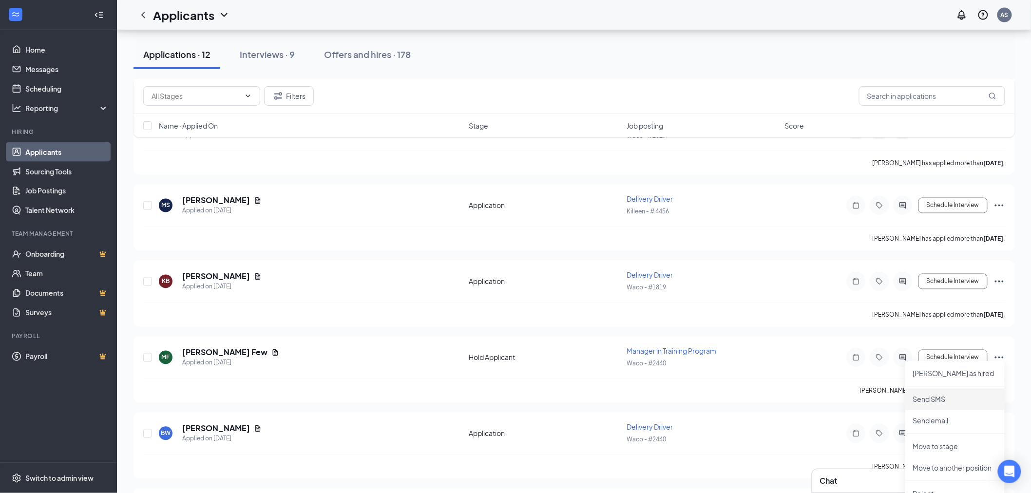
scroll to position [649, 0]
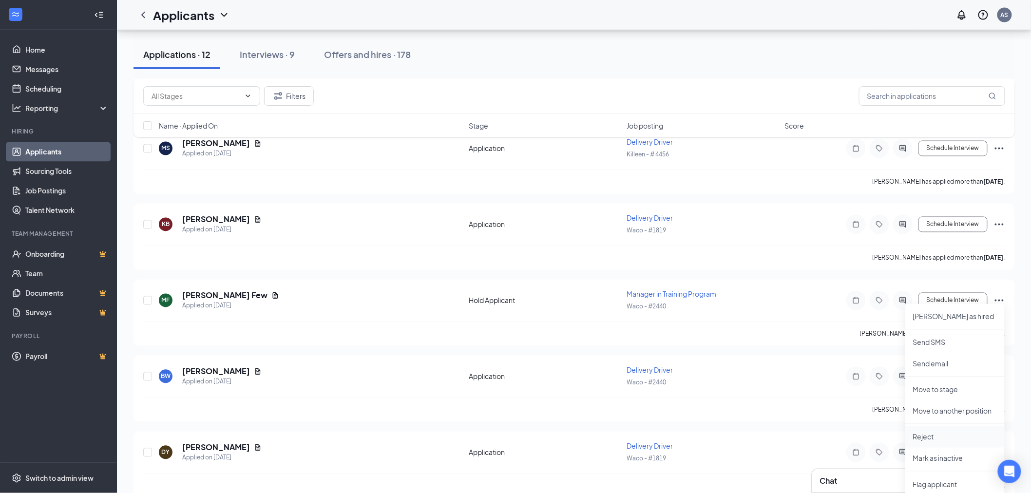
click at [934, 437] on p "Reject" at bounding box center [955, 437] width 84 height 10
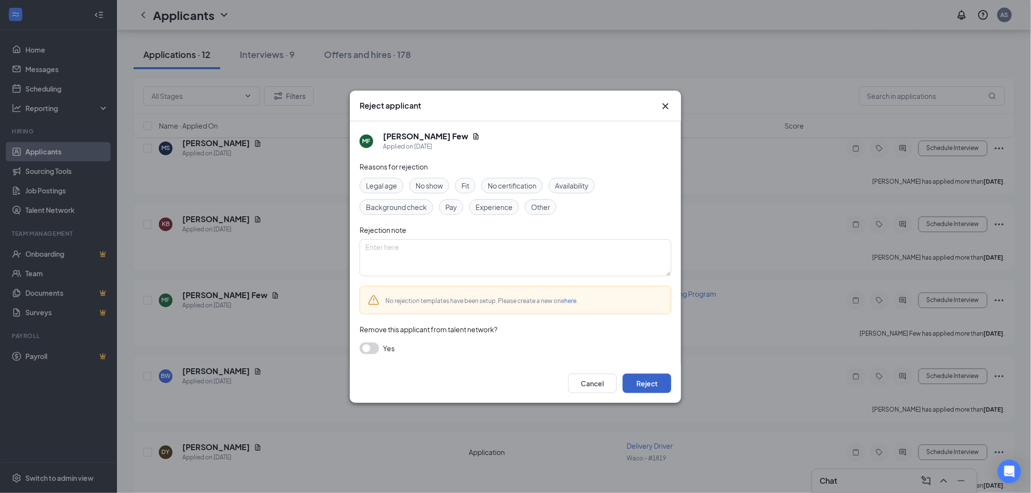
click at [645, 377] on button "Reject" at bounding box center [647, 383] width 49 height 19
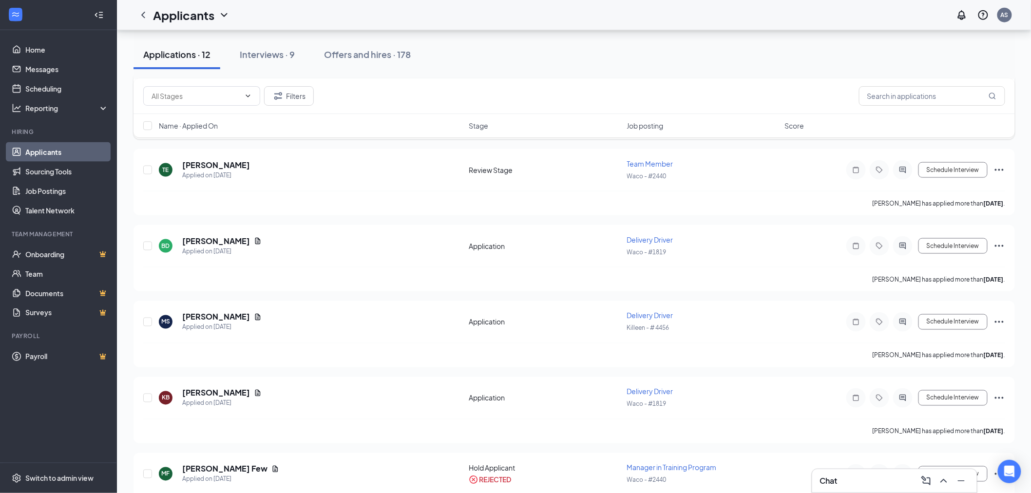
scroll to position [282, 0]
